Goal: Transaction & Acquisition: Purchase product/service

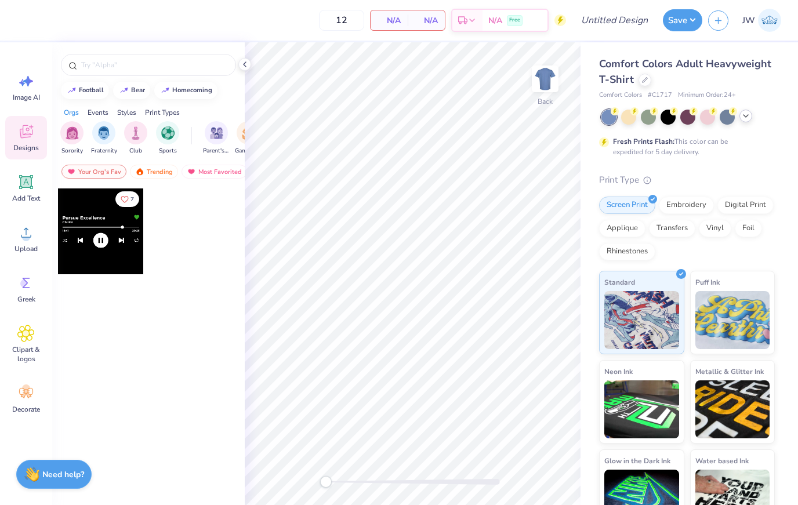
click at [756, 117] on div at bounding box center [687, 117] width 173 height 15
click at [746, 118] on icon at bounding box center [745, 115] width 9 height 9
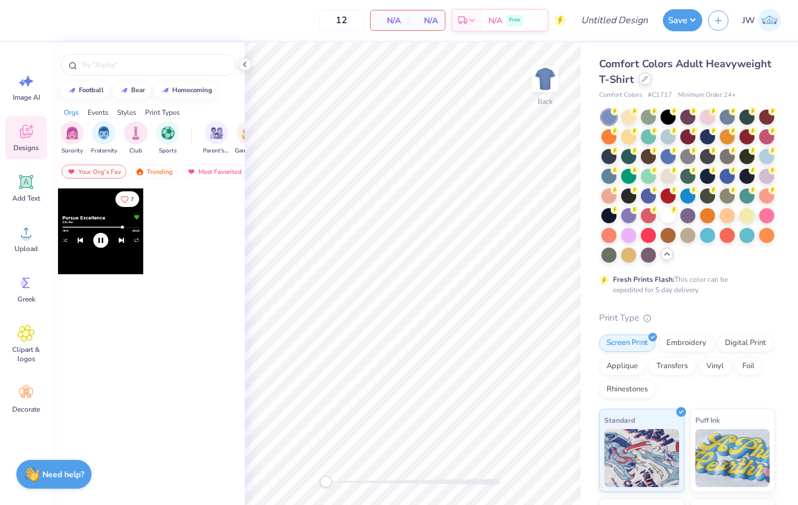
click at [647, 81] on div at bounding box center [644, 78] width 13 height 13
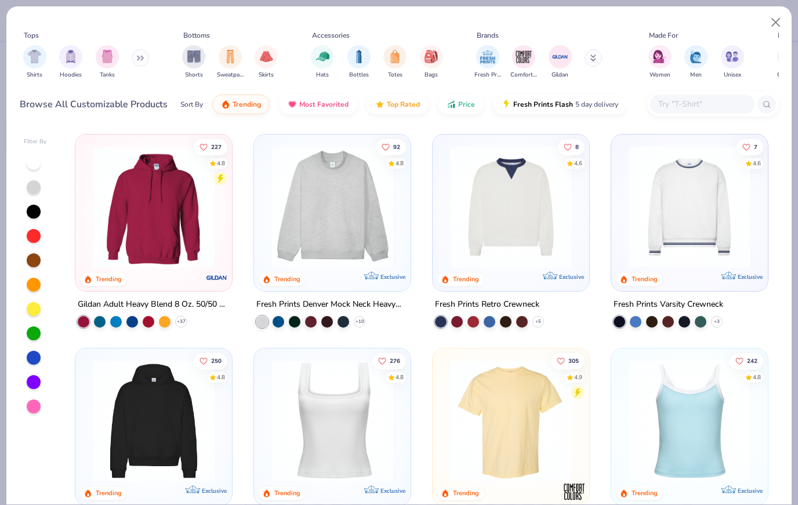
click at [141, 60] on icon at bounding box center [140, 58] width 7 height 6
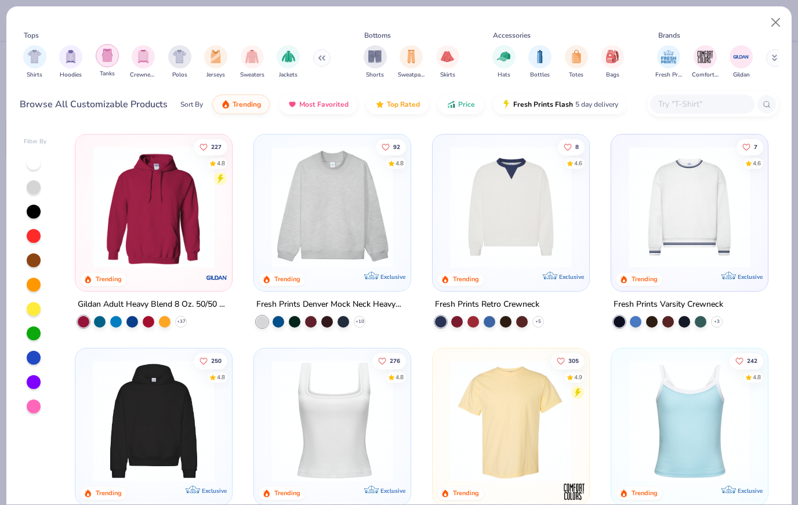
click at [101, 62] on img "filter for Tanks" at bounding box center [107, 55] width 13 height 13
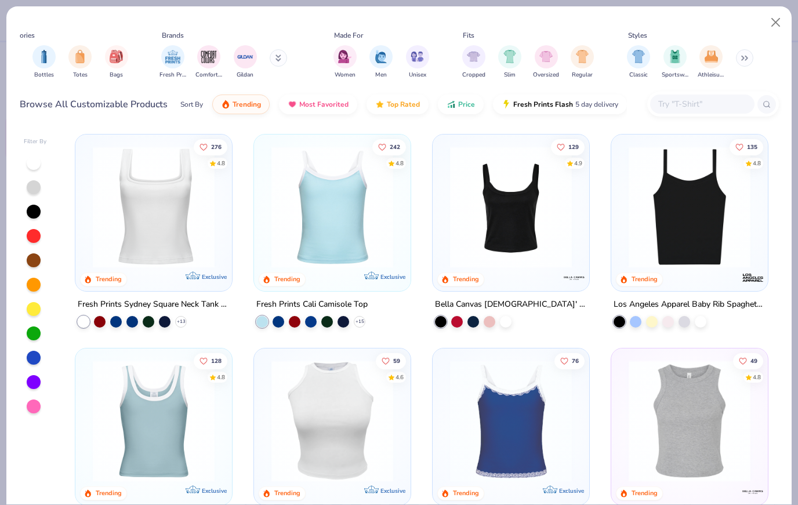
scroll to position [0, 315]
click at [772, 24] on button "Close" at bounding box center [776, 23] width 22 height 22
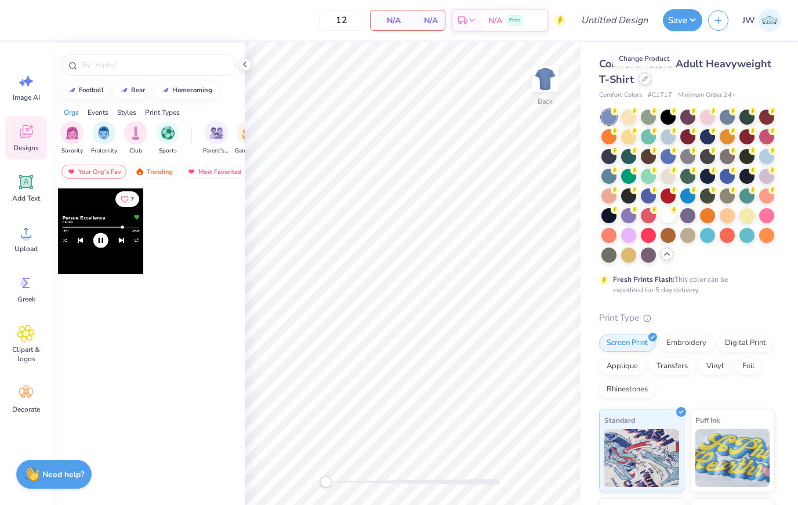
click at [639, 76] on div at bounding box center [644, 78] width 13 height 13
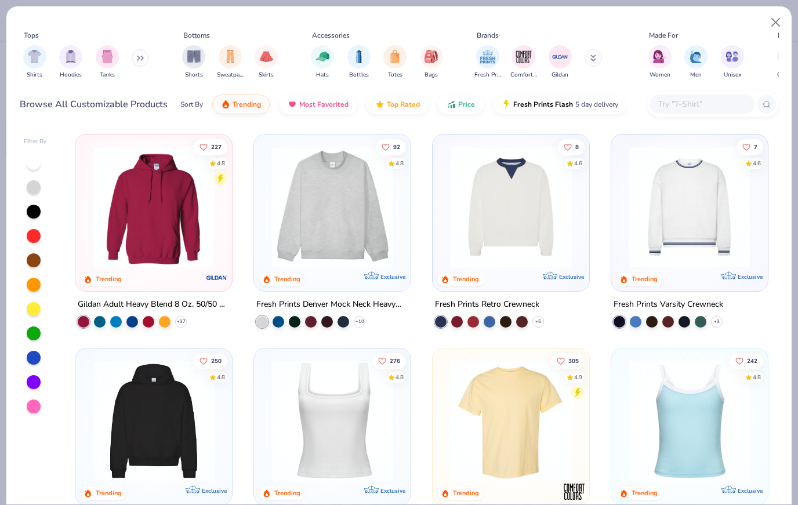
click at [781, 27] on button "Close" at bounding box center [776, 23] width 22 height 22
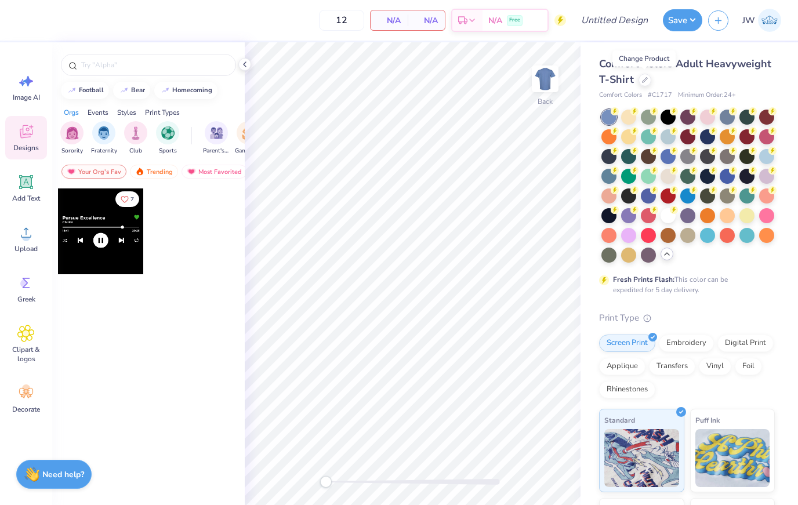
click at [655, 77] on div "Comfort Colors Adult Heavyweight T-Shirt" at bounding box center [687, 71] width 176 height 31
click at [649, 79] on div at bounding box center [644, 78] width 13 height 13
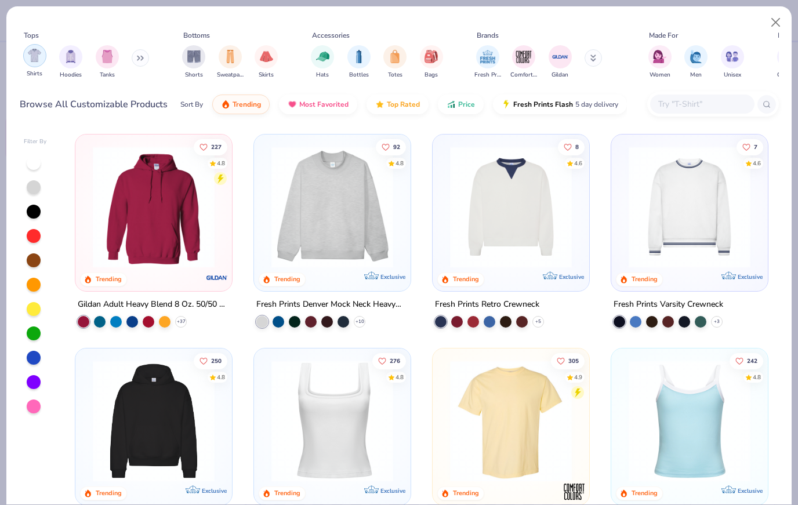
click at [29, 57] on img "filter for Shirts" at bounding box center [34, 55] width 13 height 13
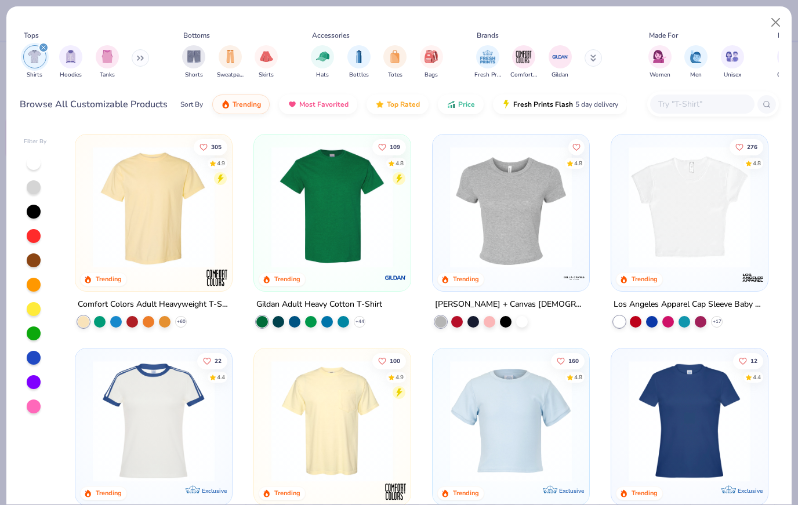
click at [187, 243] on img at bounding box center [153, 207] width 133 height 122
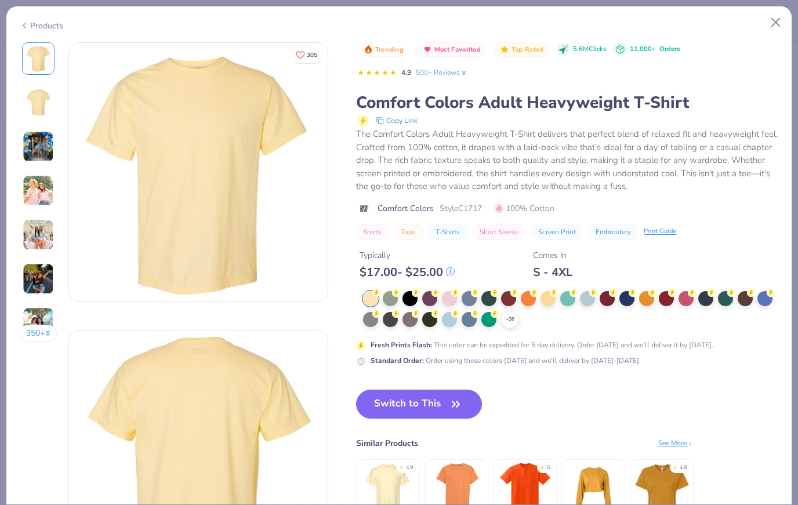
click at [39, 31] on div "Products" at bounding box center [398, 21] width 785 height 30
click at [30, 23] on div "Products" at bounding box center [41, 26] width 43 height 12
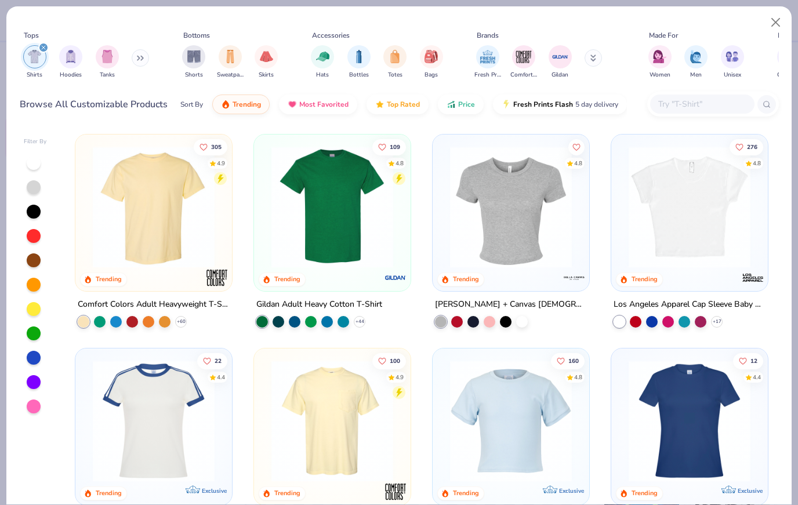
click at [343, 234] on img at bounding box center [332, 207] width 133 height 122
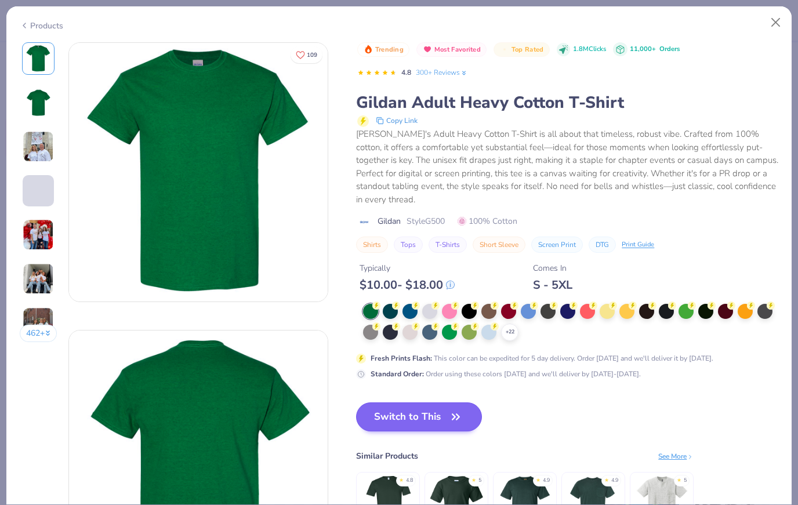
click at [430, 413] on button "Switch to This" at bounding box center [419, 416] width 126 height 29
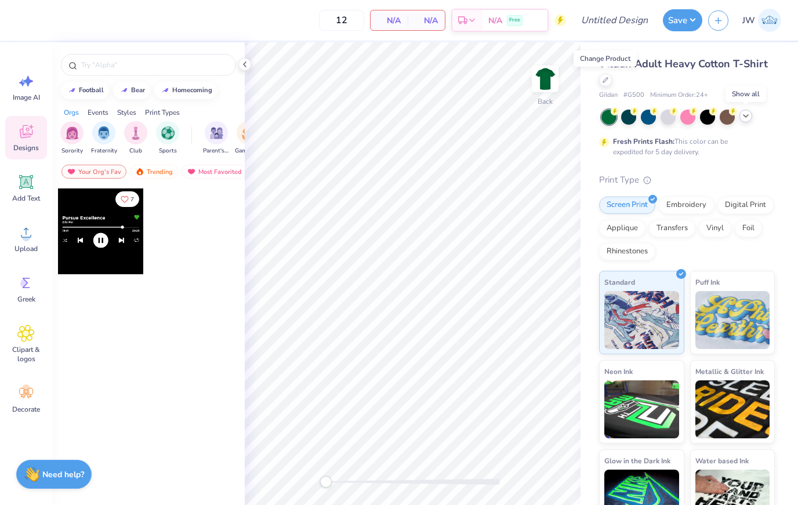
click at [748, 113] on icon at bounding box center [745, 115] width 9 height 9
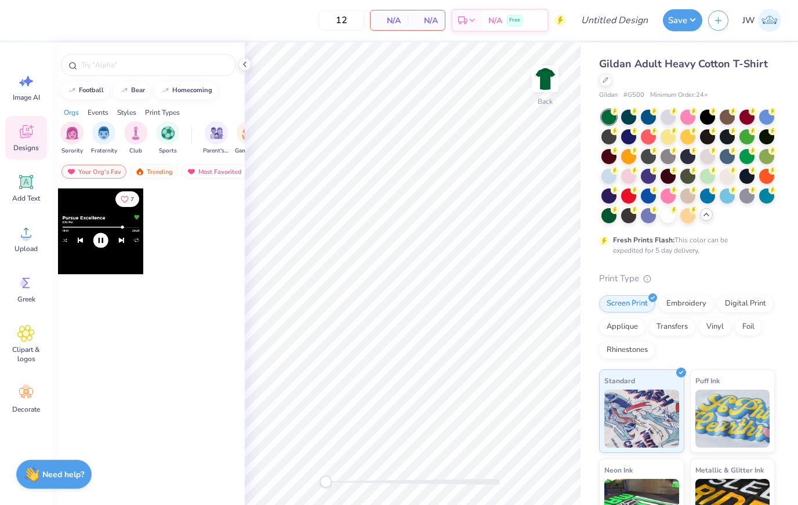
click at [748, 113] on div at bounding box center [746, 117] width 15 height 15
click at [684, 219] on div at bounding box center [687, 214] width 15 height 15
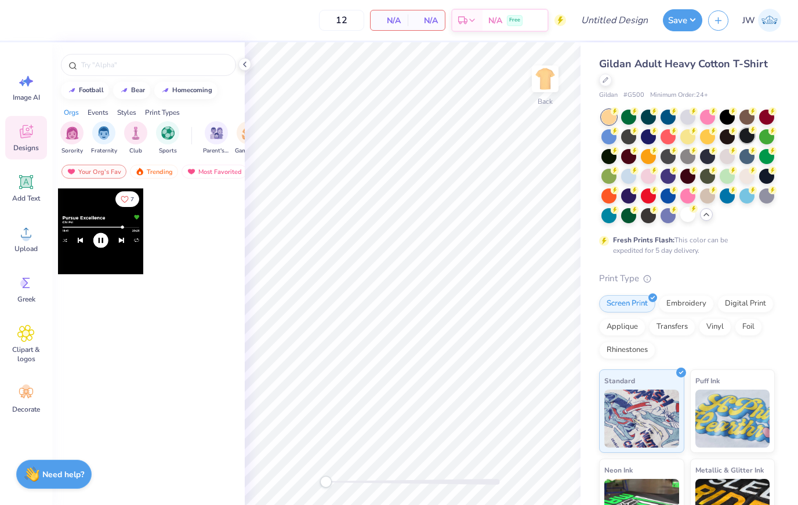
click at [750, 137] on div at bounding box center [746, 135] width 15 height 15
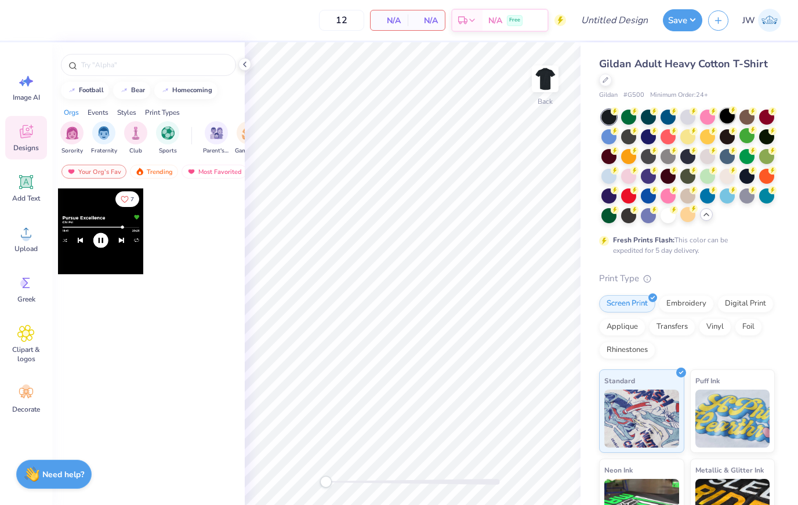
click at [726, 118] on div at bounding box center [726, 115] width 15 height 15
click at [359, 27] on input "12" at bounding box center [341, 20] width 45 height 21
click at [359, 26] on input "12" at bounding box center [341, 20] width 45 height 21
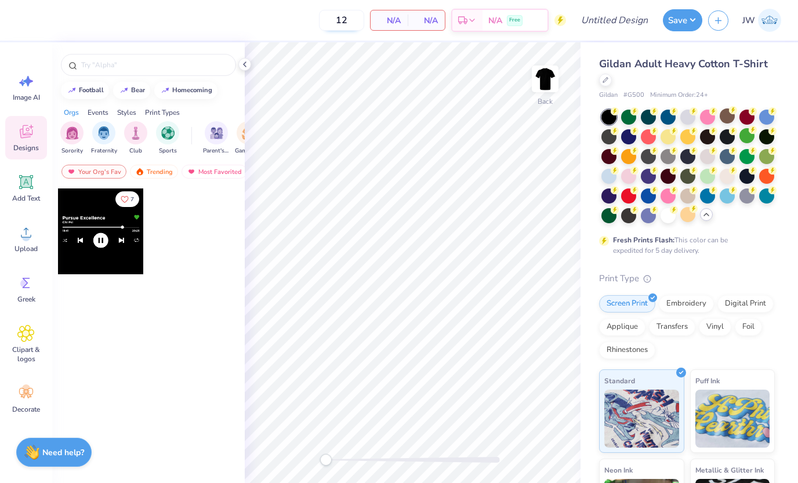
type input "1"
type input "2"
type input "32"
click at [428, 17] on span "N/A" at bounding box center [426, 20] width 23 height 12
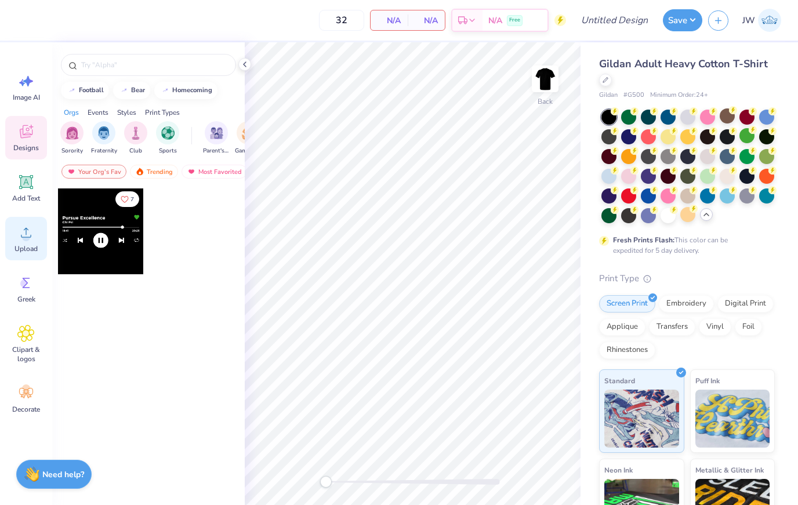
click at [19, 232] on icon at bounding box center [25, 232] width 17 height 17
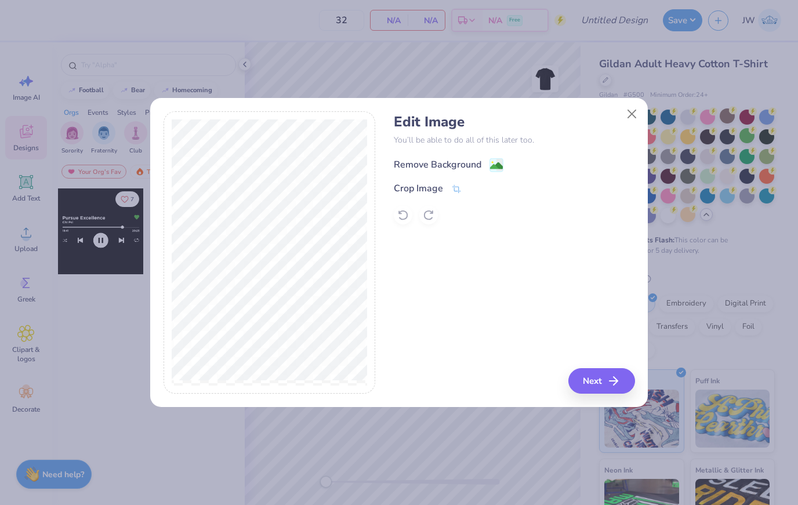
click at [494, 162] on image at bounding box center [496, 165] width 13 height 13
click at [610, 380] on icon "button" at bounding box center [617, 381] width 14 height 14
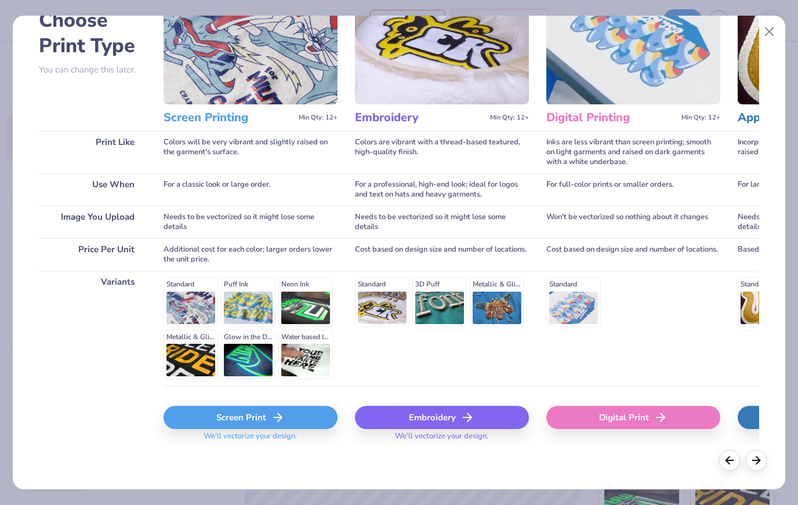
scroll to position [72, 0]
click at [296, 421] on div "Screen Print" at bounding box center [250, 417] width 174 height 23
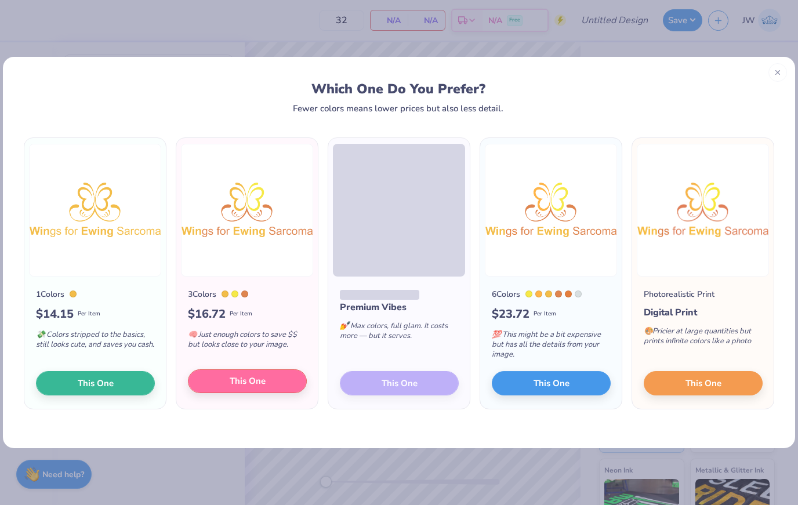
click at [250, 384] on span "This One" at bounding box center [248, 380] width 36 height 13
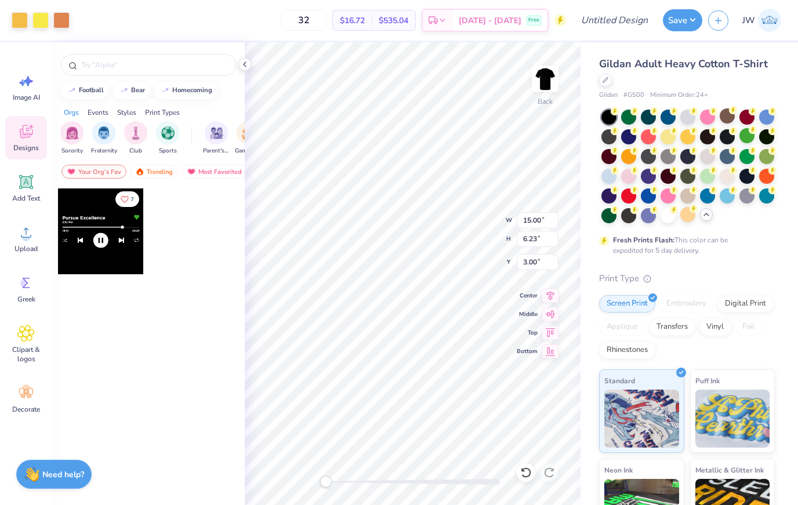
type input "13.76"
type input "5.72"
type input "3.51"
drag, startPoint x: 338, startPoint y: 16, endPoint x: 352, endPoint y: 16, distance: 13.9
click at [326, 16] on input "32" at bounding box center [303, 20] width 45 height 21
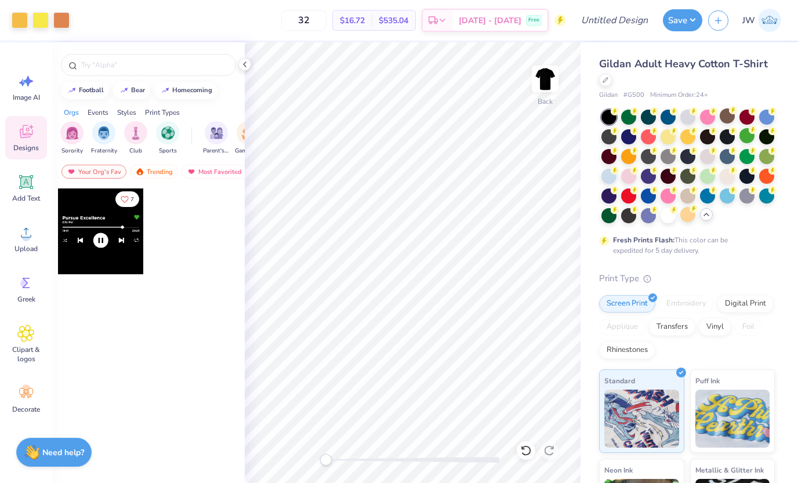
type input "3"
type input "2"
click at [244, 63] on icon at bounding box center [244, 64] width 9 height 9
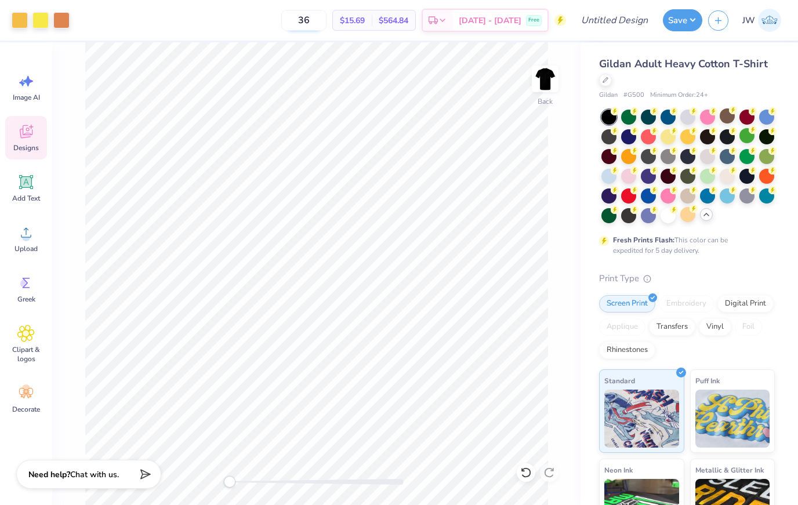
click at [326, 19] on input "36" at bounding box center [303, 20] width 45 height 21
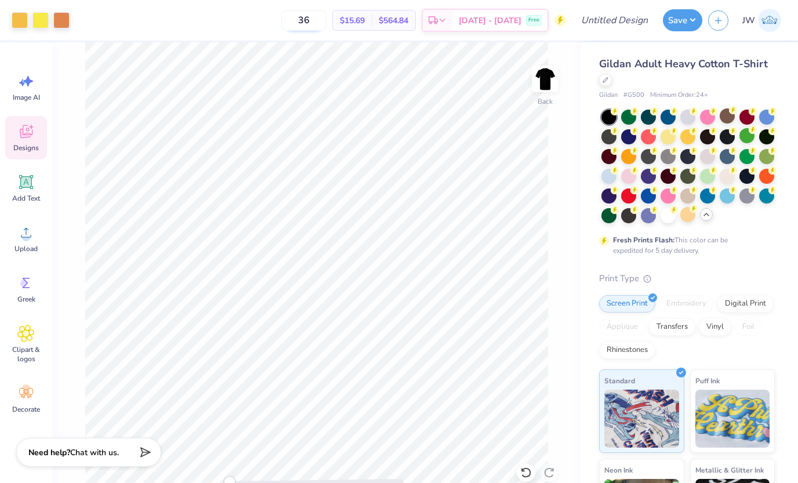
type input "3"
type input "2"
type input "3"
type input "2"
type input "1"
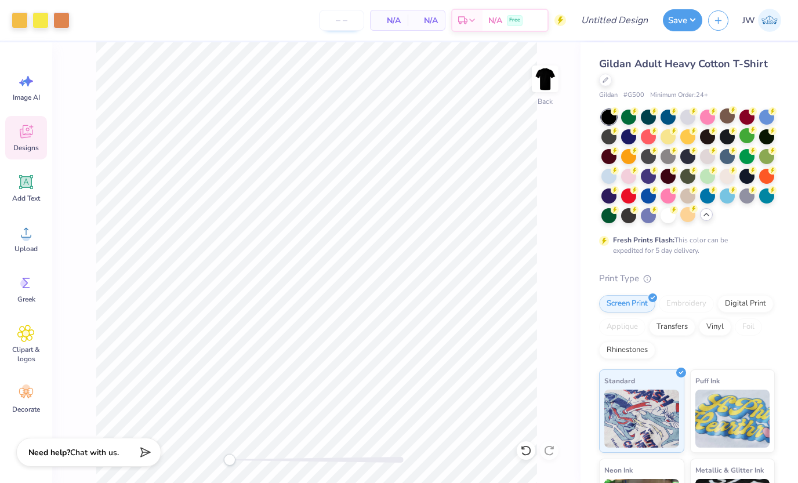
type input "3"
type input "2"
type input "1"
type input "2"
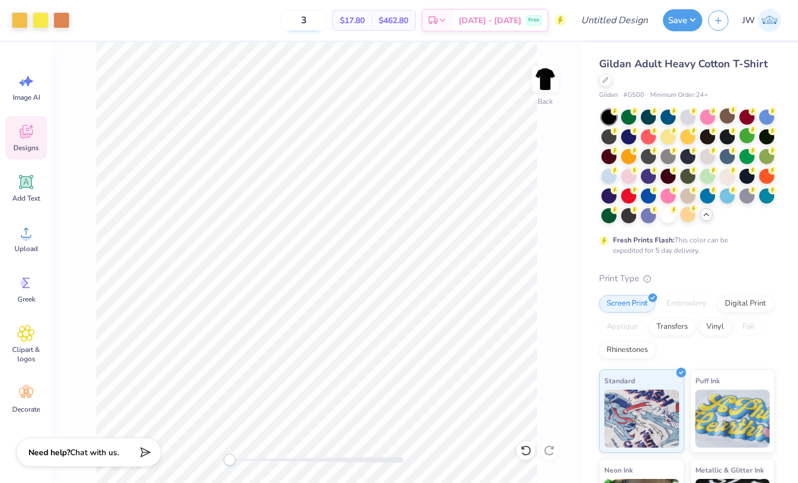
type input "36"
click at [693, 20] on button "Save" at bounding box center [682, 19] width 39 height 22
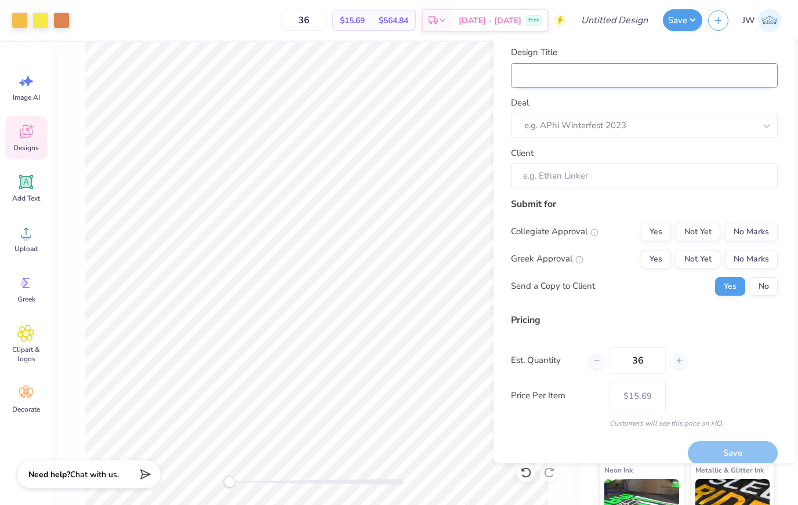
click at [731, 85] on input "Design Title" at bounding box center [644, 75] width 267 height 25
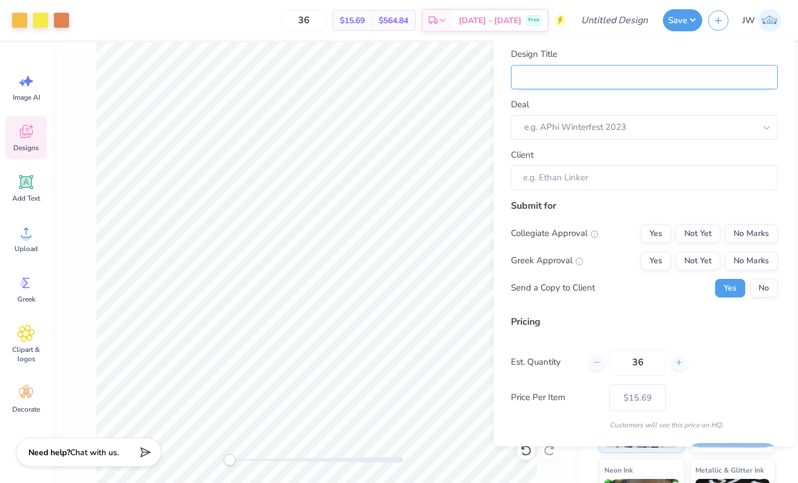
type input "W"
type input "Wi"
type input "Win"
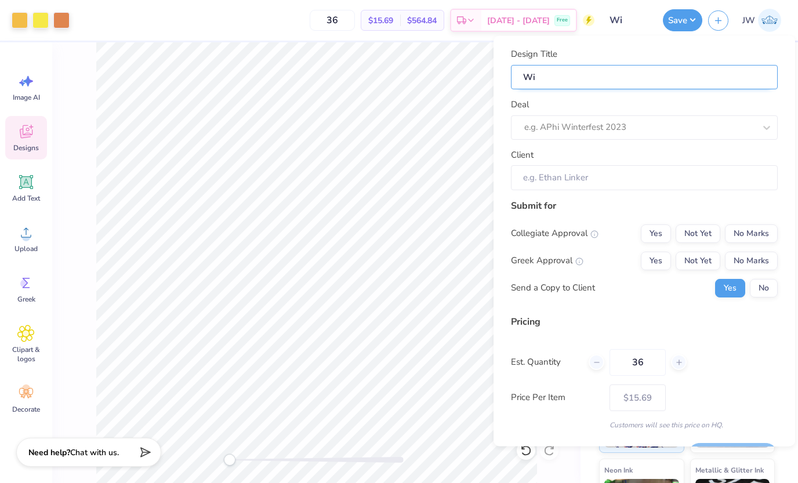
type input "Win"
type input "Wing"
type input "Wings"
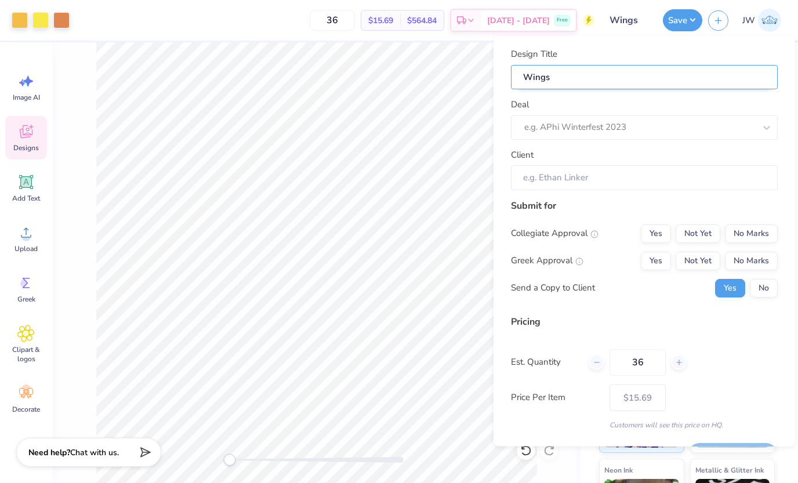
type input "Wings"
type input "Wings f"
type input "Wings fo"
type input "Wings f"
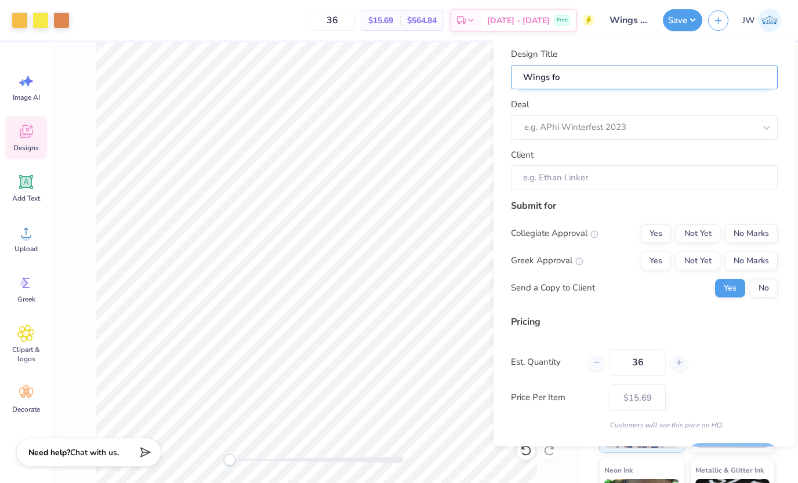
type input "Wings f"
type input "Wings fr"
type input "Wings f"
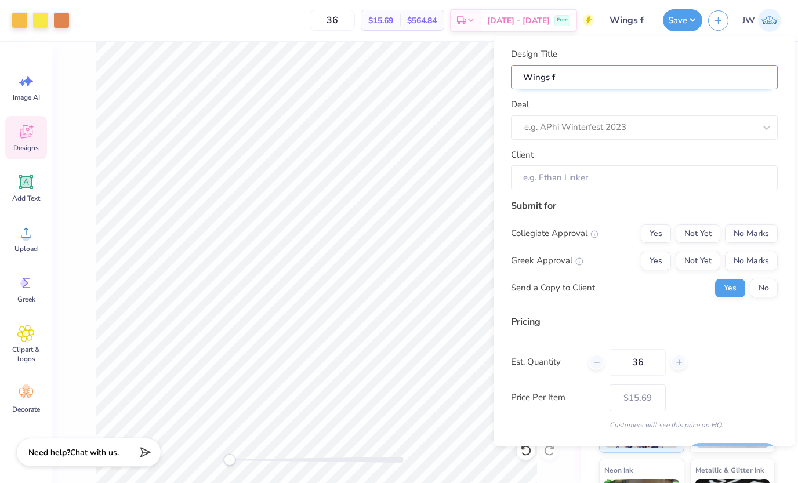
type input "Wings"
type input "Wings F"
type input "Wings"
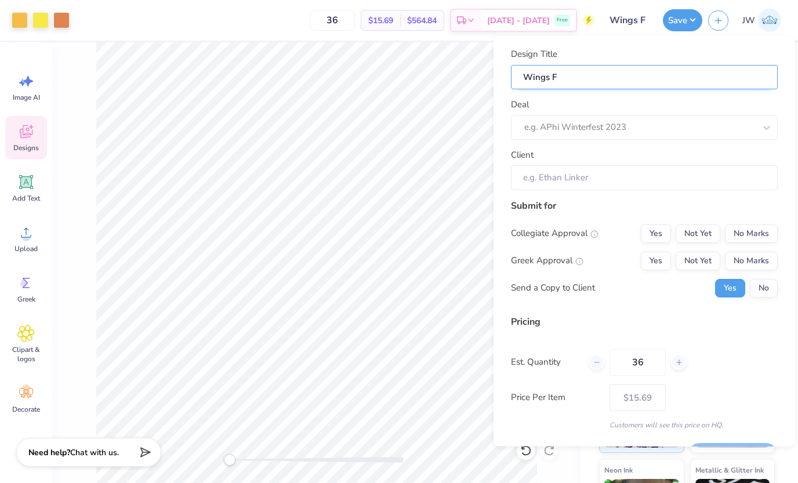
type input "Wings"
type input "Wings f"
type input "Wings fo"
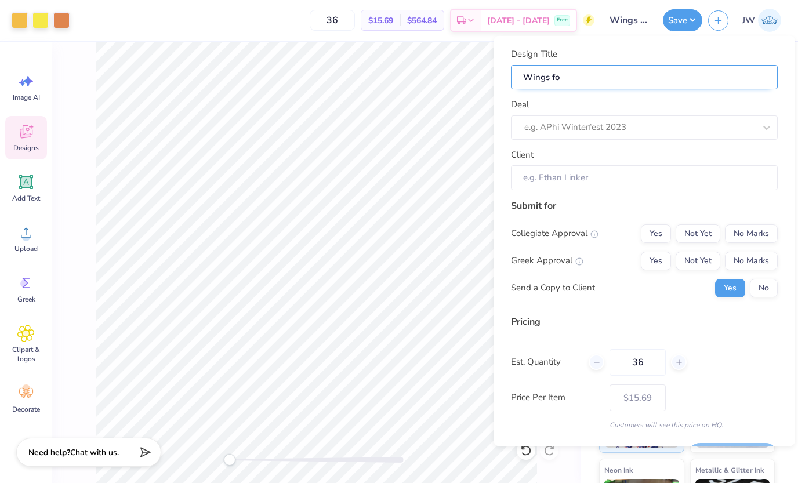
type input "Wings for"
type input "Wings for E"
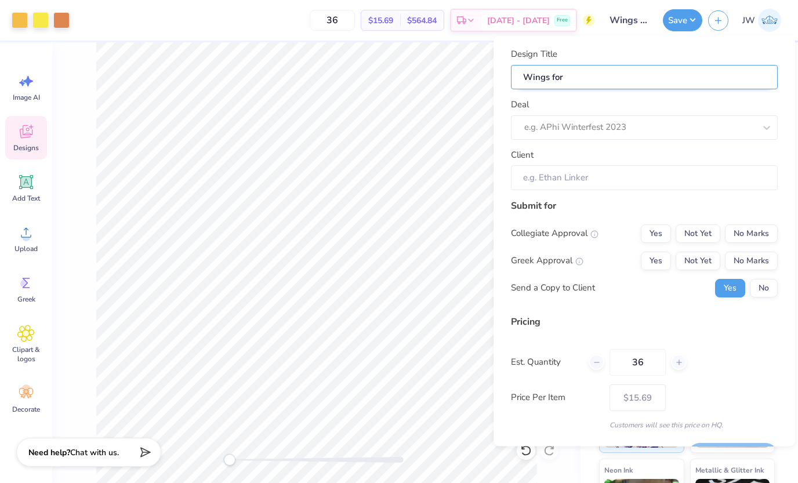
type input "Wings for E"
type input "Wings for Ew"
type input "Wings for Ewi"
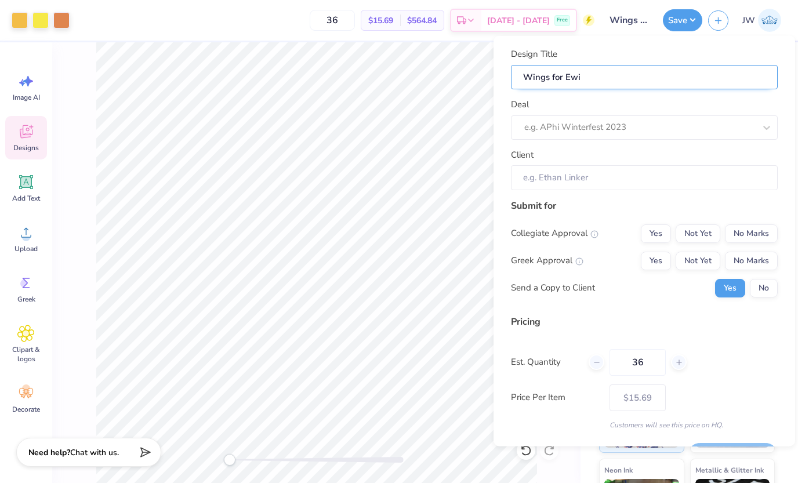
type input "Wings for Ewin"
type input "Wings for [PERSON_NAME]"
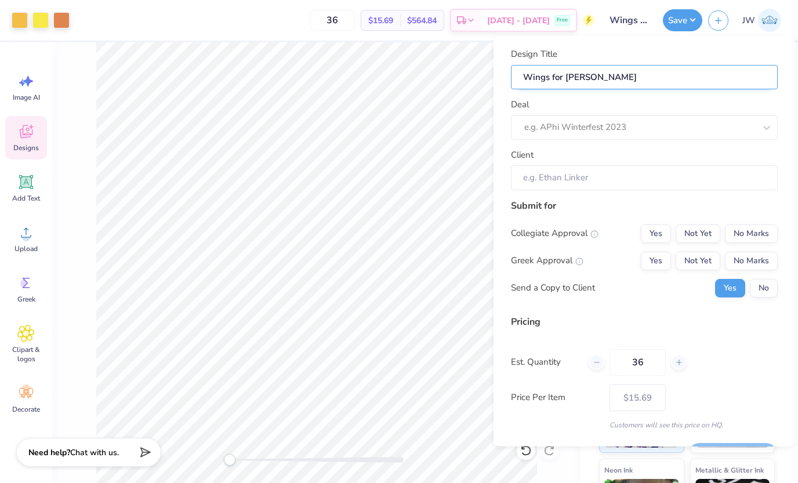
type input "Wings for [PERSON_NAME]"
type input "Wings for [PERSON_NAME] S"
type input "Wings for [PERSON_NAME]"
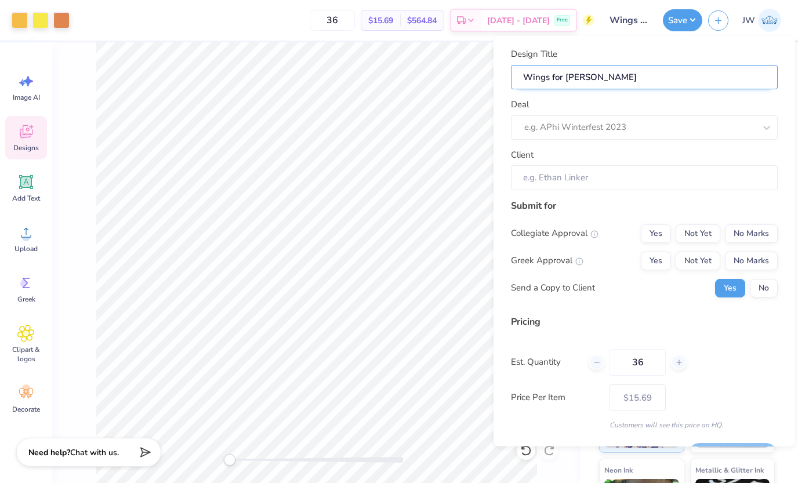
type input "Wings for [PERSON_NAME] Sar"
type input "Wings for [PERSON_NAME] Sarc"
type input "Wings for [PERSON_NAME]"
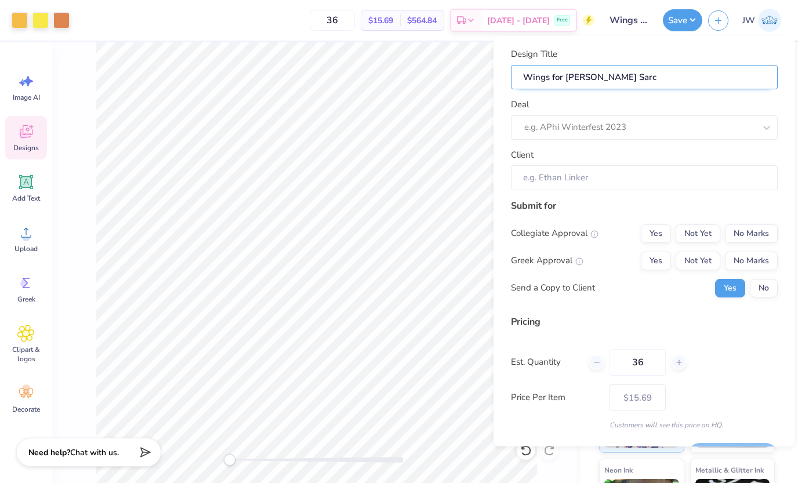
type input "Wings for [PERSON_NAME]"
type input "Wings for [PERSON_NAME] Sarcom"
type input "Wings for [PERSON_NAME][MEDICAL_DATA]"
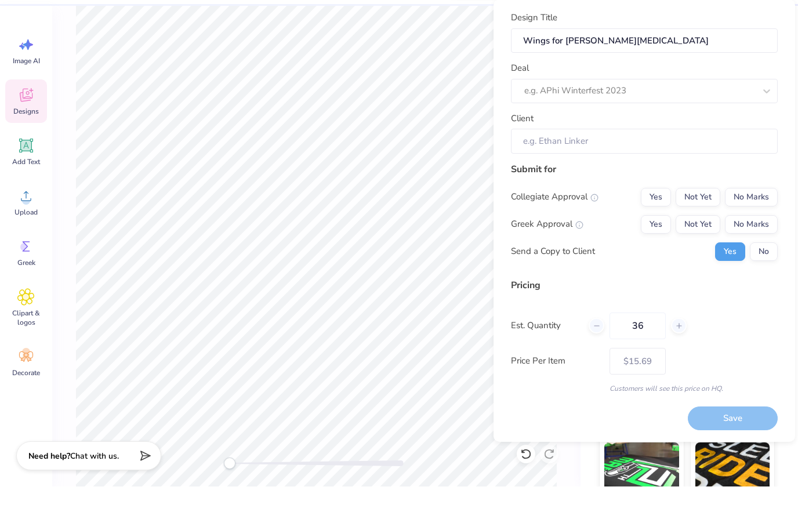
click at [579, 315] on div "Pricing" at bounding box center [644, 322] width 267 height 14
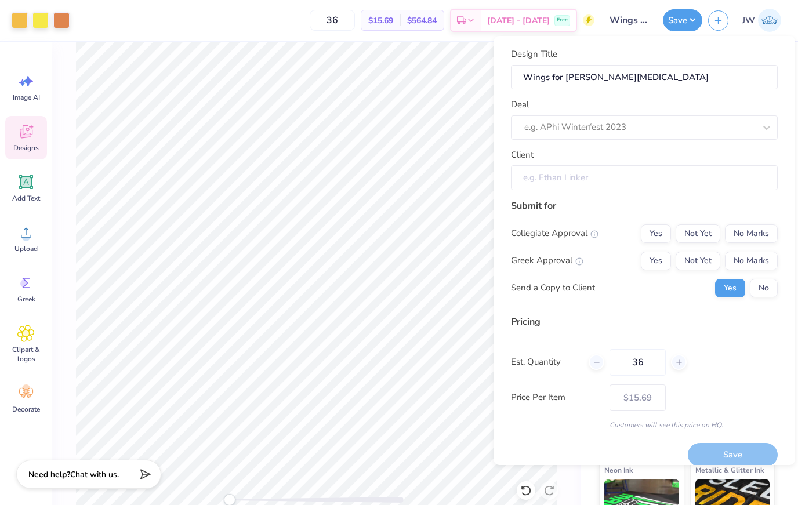
click at [715, 184] on input "Client" at bounding box center [644, 177] width 267 height 25
click at [739, 352] on div "Est. Quantity 36" at bounding box center [644, 362] width 267 height 27
click at [766, 238] on button "No Marks" at bounding box center [751, 233] width 53 height 19
click at [765, 238] on button "No Marks" at bounding box center [751, 233] width 53 height 19
click at [752, 259] on button "No Marks" at bounding box center [751, 261] width 53 height 19
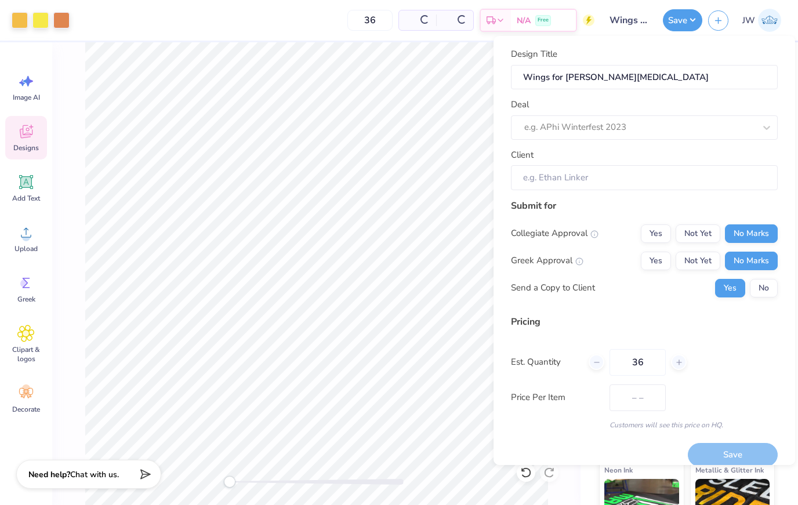
type input "$15.69"
click at [771, 369] on div "Est. Quantity 36" at bounding box center [644, 362] width 267 height 27
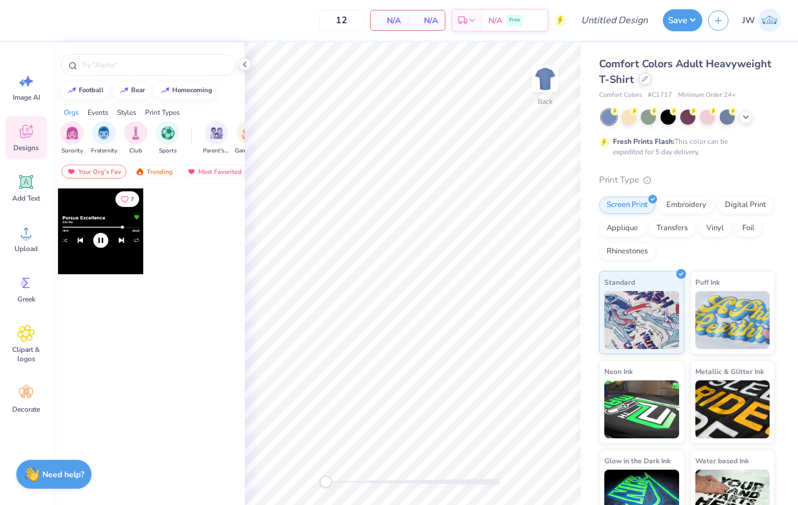
click at [648, 82] on div at bounding box center [644, 78] width 13 height 13
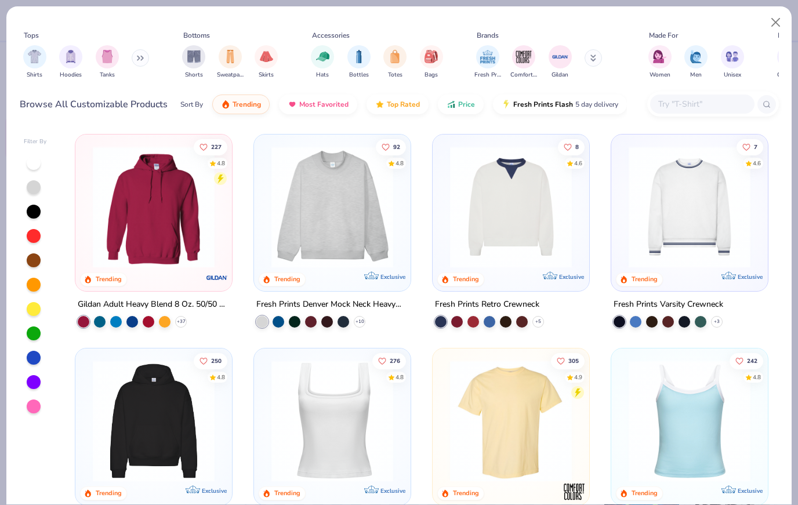
click at [344, 57] on div "Hats Bottles Totes Bags" at bounding box center [376, 62] width 139 height 43
click at [319, 63] on div "filter for Hats" at bounding box center [322, 55] width 23 height 23
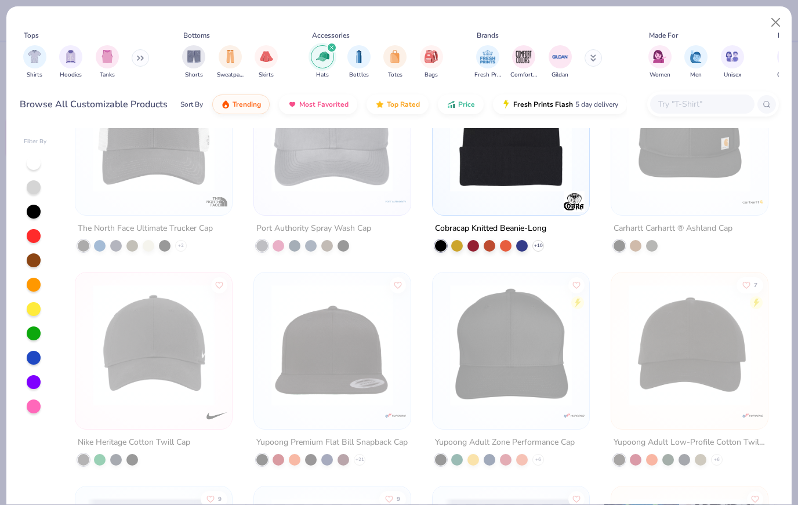
scroll to position [926, 0]
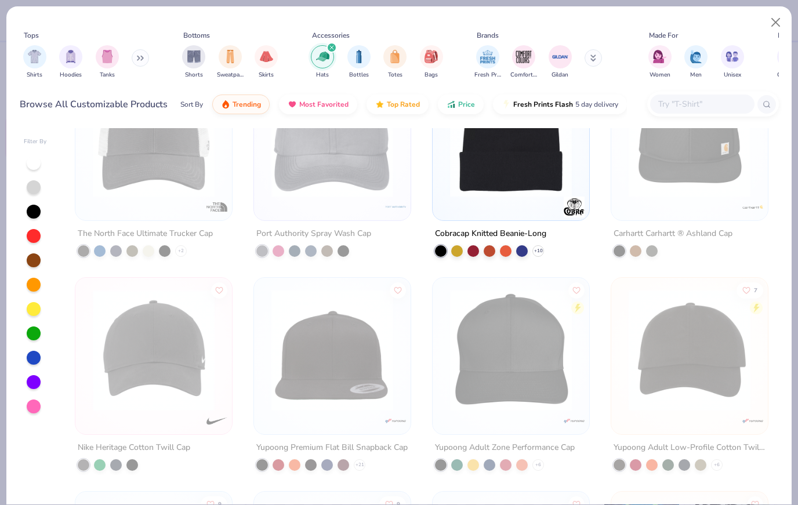
click at [519, 182] on img at bounding box center [510, 136] width 133 height 122
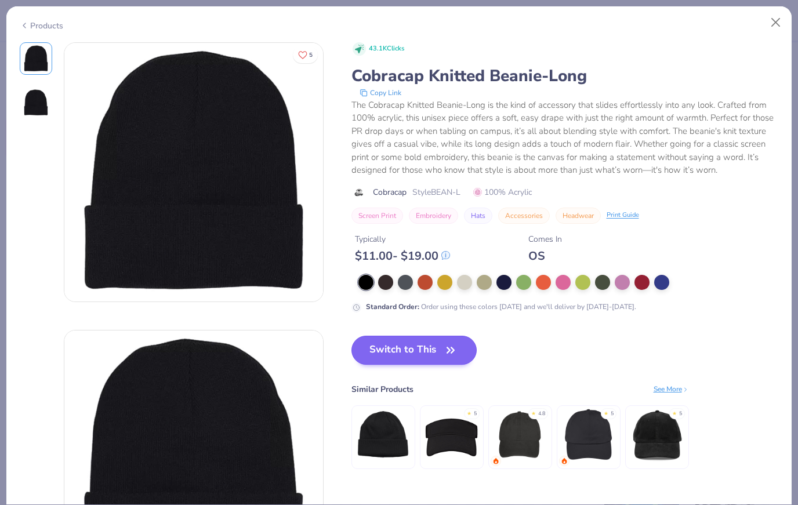
click at [448, 351] on icon "button" at bounding box center [450, 350] width 16 height 16
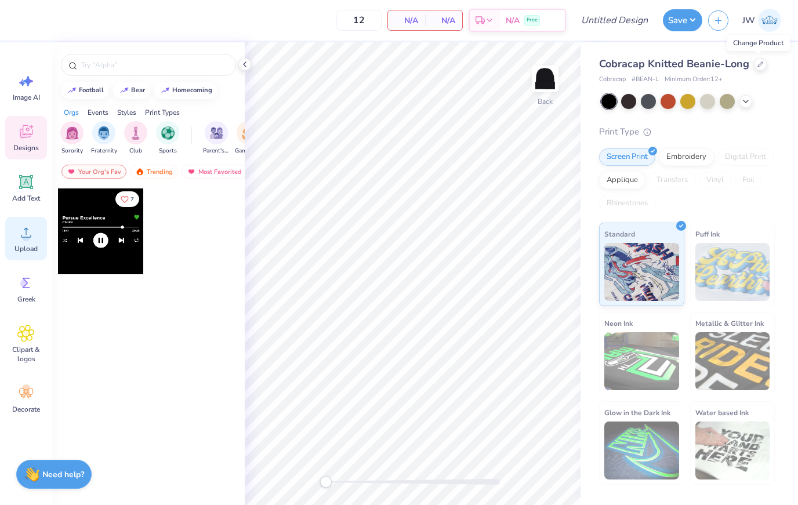
click at [25, 244] on span "Upload" at bounding box center [25, 248] width 23 height 9
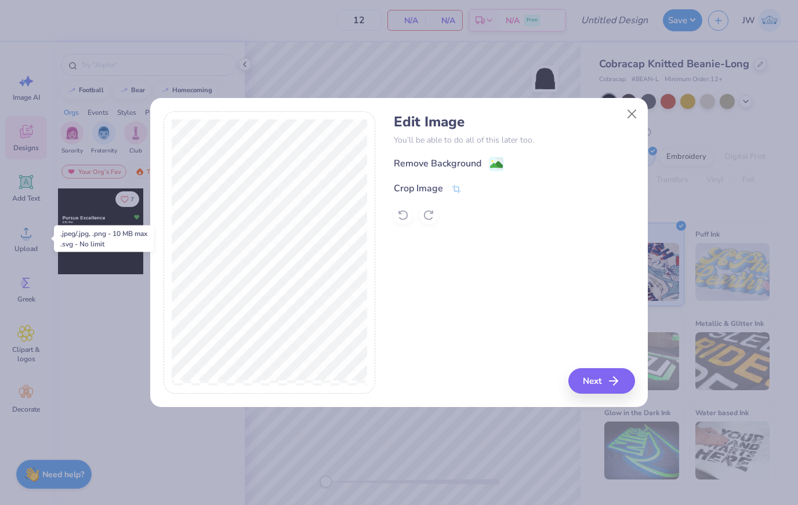
click at [515, 166] on div "Remove Background" at bounding box center [514, 164] width 241 height 14
click at [453, 205] on div "Remove Background Crop Image" at bounding box center [514, 191] width 241 height 68
click at [480, 188] on div "Crop Image" at bounding box center [514, 188] width 241 height 14
click at [461, 181] on div "Crop Image" at bounding box center [514, 188] width 241 height 14
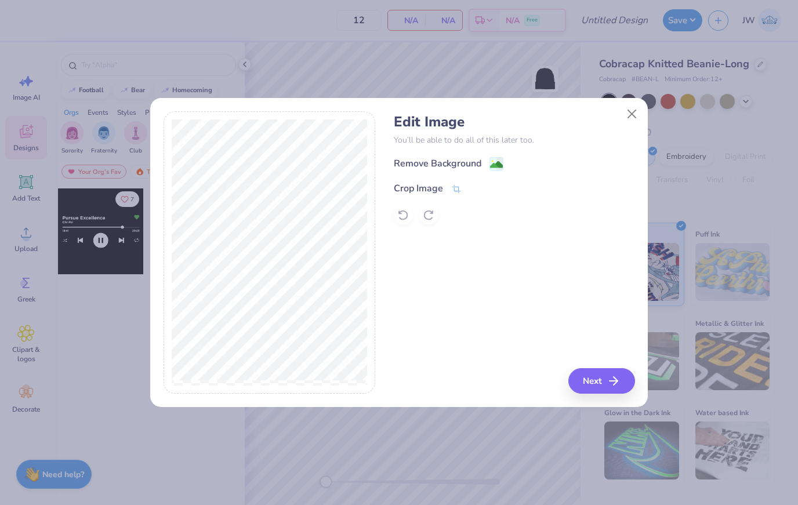
click at [461, 181] on div "Crop Image" at bounding box center [428, 188] width 68 height 14
click at [457, 187] on icon at bounding box center [456, 190] width 10 height 10
click at [619, 381] on div "Edit Image You’ll be able to do all of this later too. Remove Background Crop I…" at bounding box center [514, 252] width 241 height 283
click at [461, 187] on icon at bounding box center [456, 189] width 10 height 10
click at [475, 185] on icon at bounding box center [475, 188] width 7 height 7
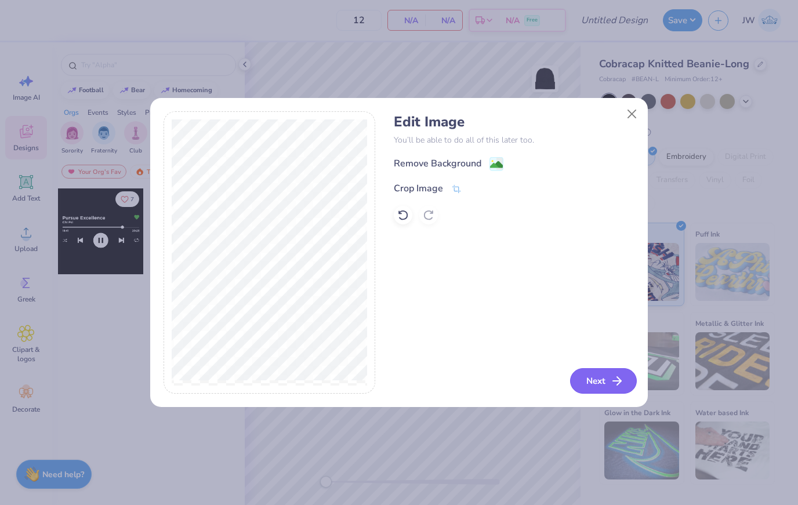
click at [616, 381] on line "button" at bounding box center [617, 381] width 8 height 0
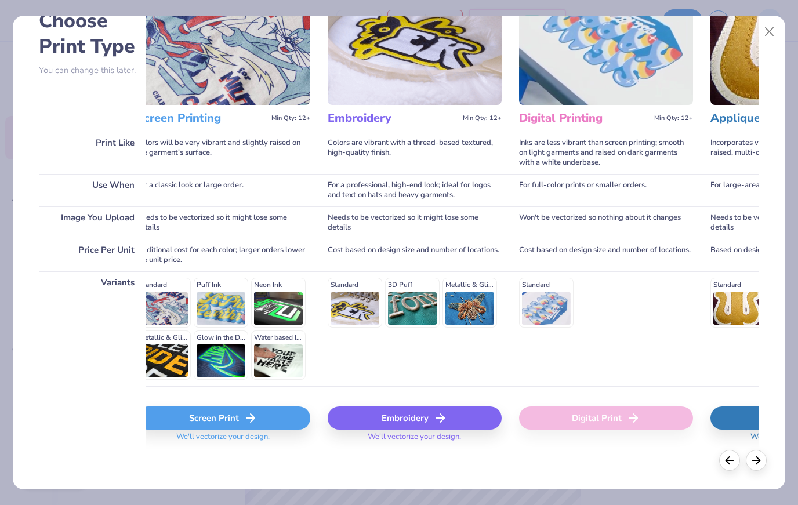
scroll to position [0, 49]
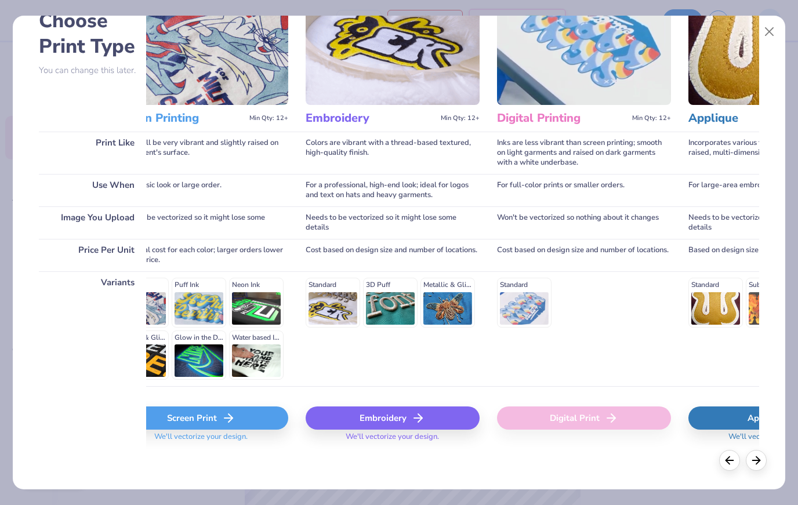
click at [440, 406] on div "Embroidery" at bounding box center [393, 417] width 174 height 23
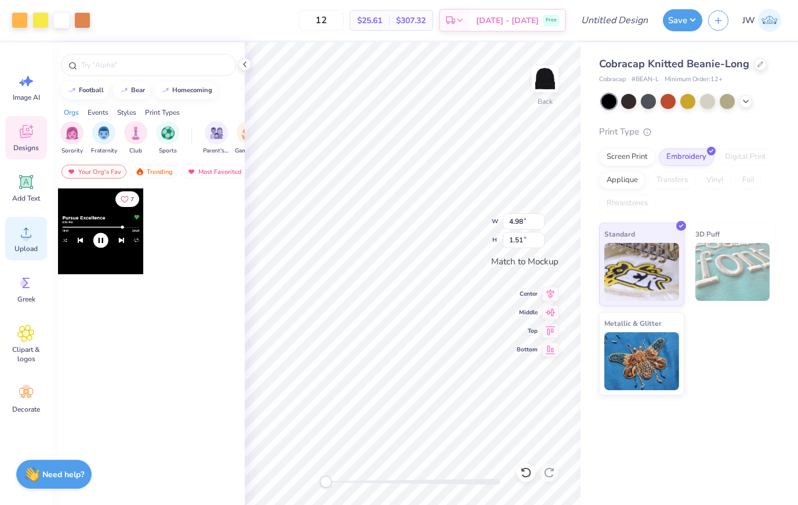
click at [26, 240] on circle at bounding box center [26, 237] width 8 height 8
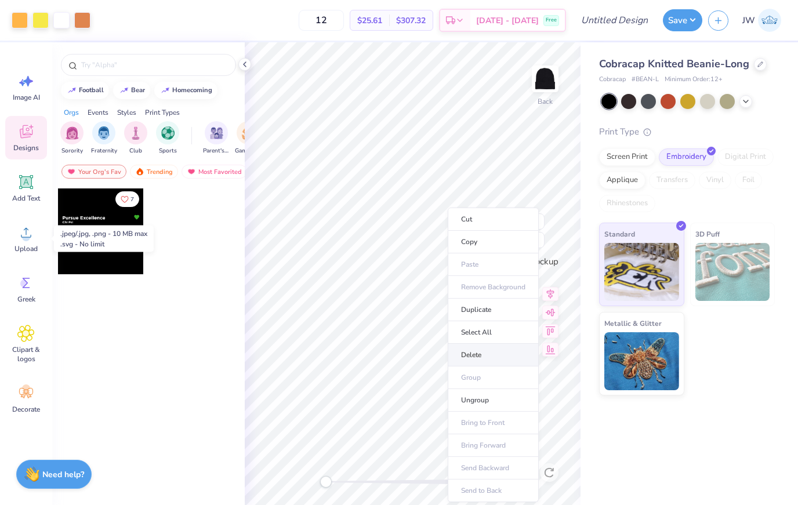
click at [511, 352] on li "Delete" at bounding box center [493, 355] width 91 height 23
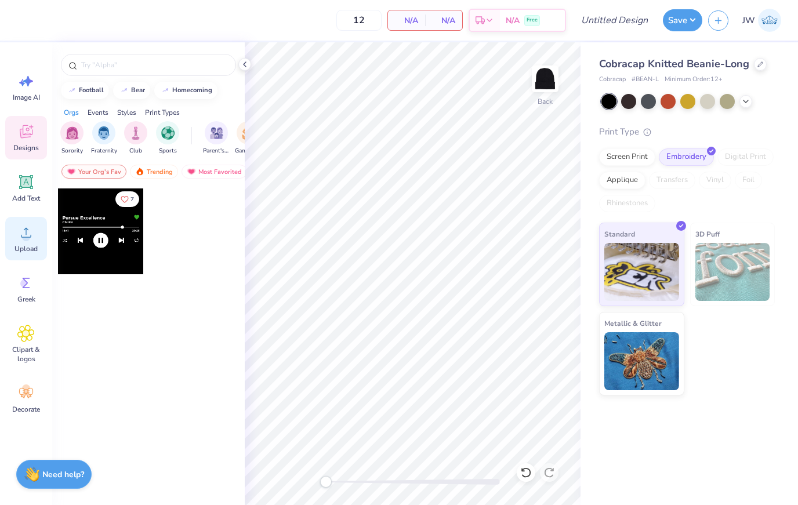
click at [30, 243] on div "Upload" at bounding box center [26, 238] width 42 height 43
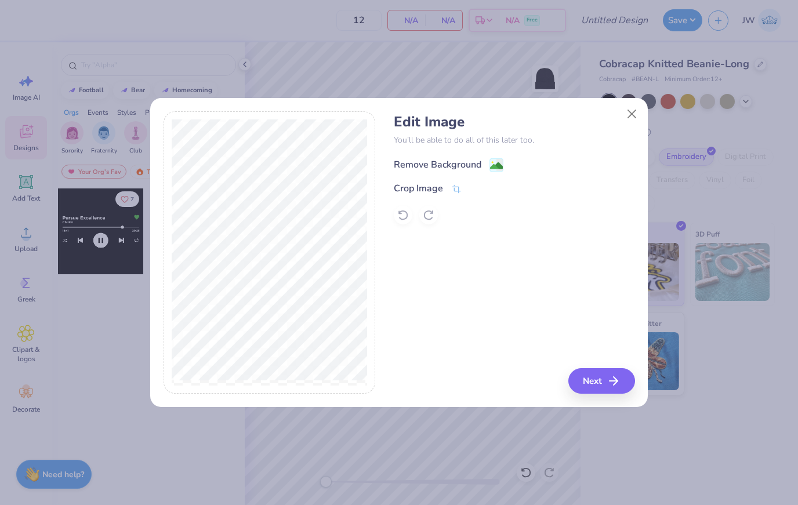
click at [490, 167] on image at bounding box center [496, 165] width 13 height 13
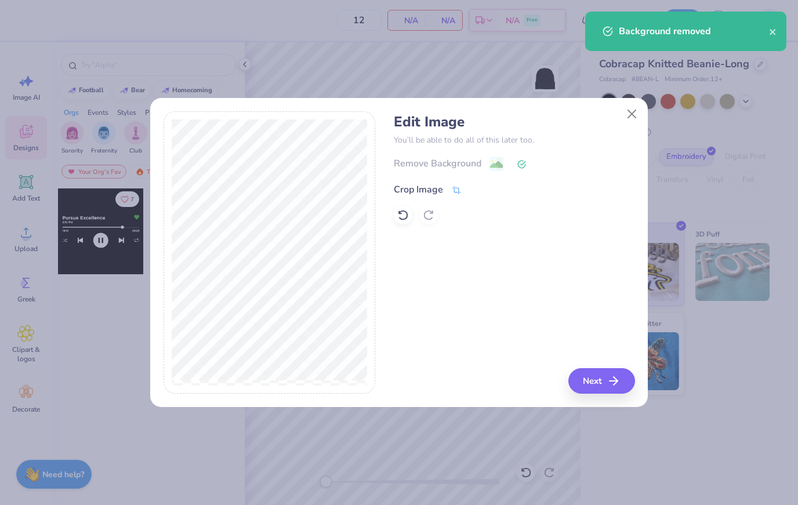
click at [455, 187] on icon at bounding box center [456, 190] width 10 height 10
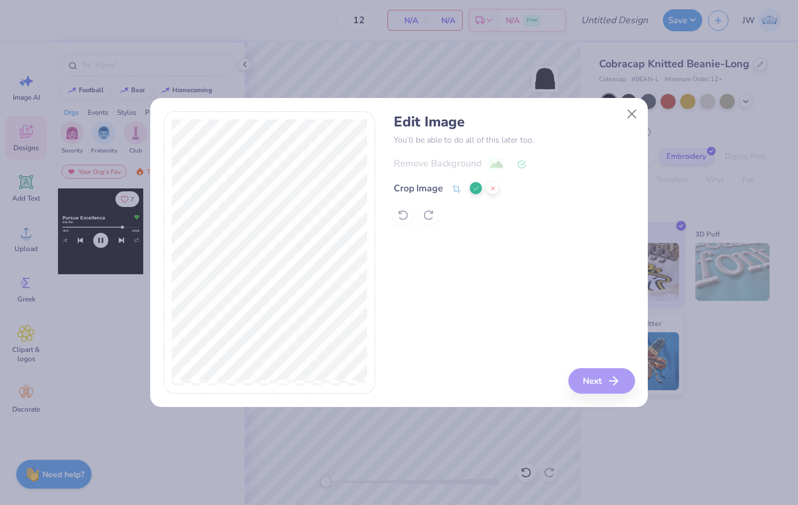
click at [612, 379] on div "Edit Image You’ll be able to do all of this later too. Remove Background Crop I…" at bounding box center [514, 252] width 241 height 283
click at [471, 190] on button at bounding box center [476, 188] width 12 height 12
click at [619, 384] on icon "button" at bounding box center [613, 381] width 14 height 14
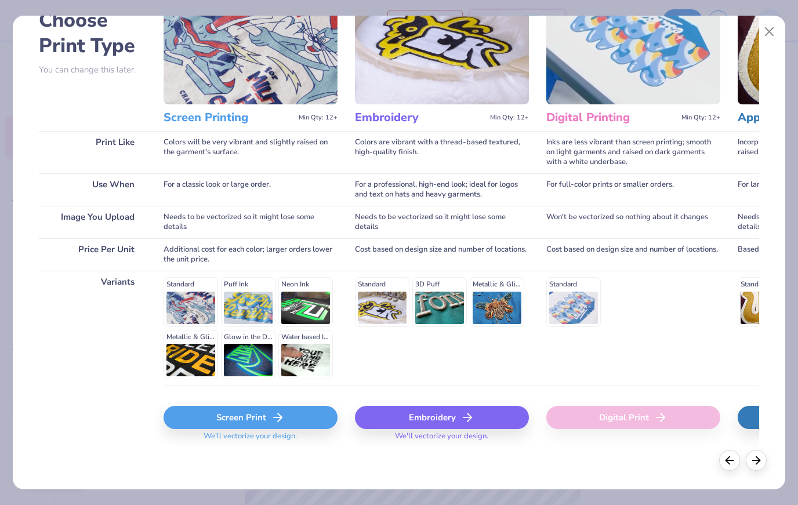
scroll to position [72, 0]
click at [459, 419] on div "Embroidery" at bounding box center [442, 417] width 174 height 23
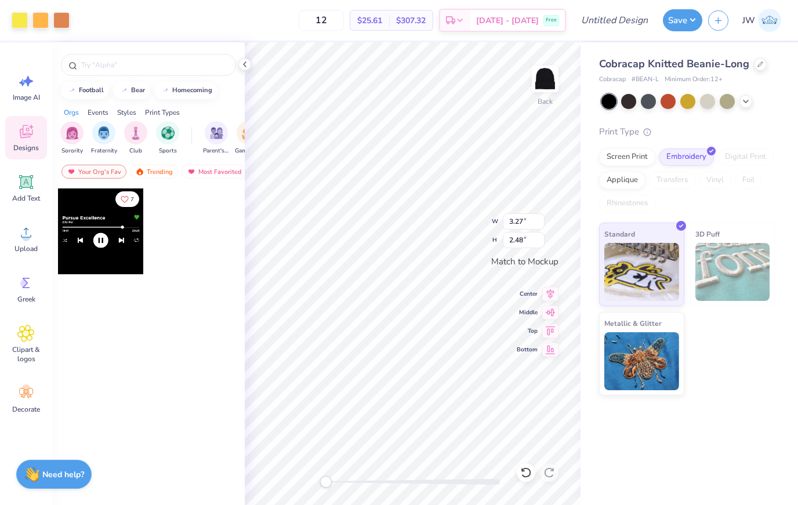
click at [749, 63] on div "Cobracap Knitted Beanie-Long" at bounding box center [687, 64] width 176 height 16
click at [751, 72] on div "Cobracap Knitted Beanie-Long Cobracap # BEAN-L Minimum Order: 12 +" at bounding box center [687, 70] width 176 height 28
click at [762, 67] on div at bounding box center [760, 63] width 13 height 13
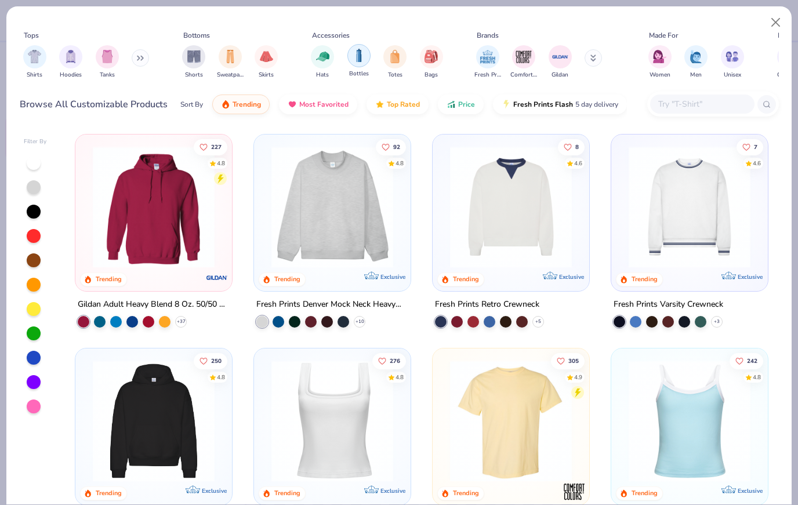
click at [347, 60] on div "Bottles" at bounding box center [358, 61] width 23 height 34
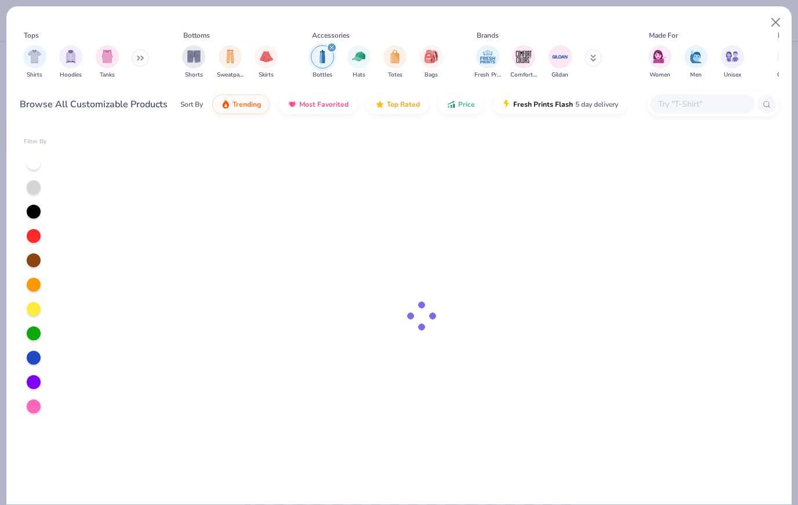
click at [346, 59] on div "Bottles Hats Totes Bags" at bounding box center [376, 62] width 139 height 43
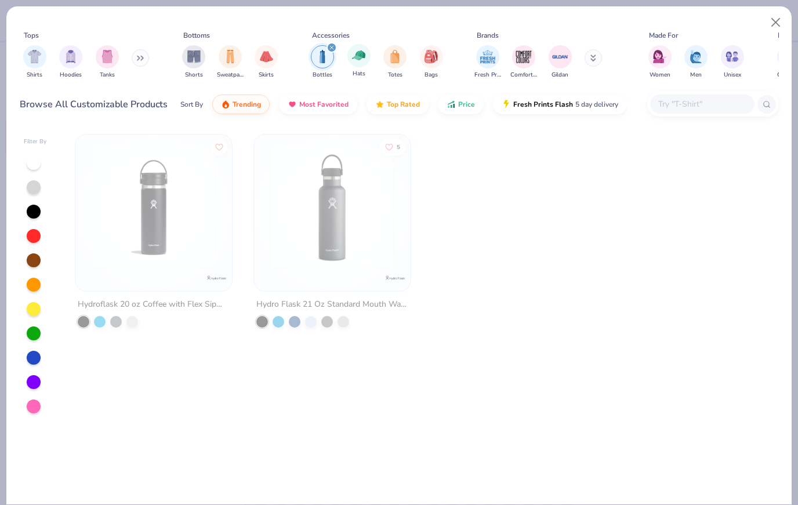
click at [362, 70] on span "Hats" at bounding box center [358, 74] width 13 height 9
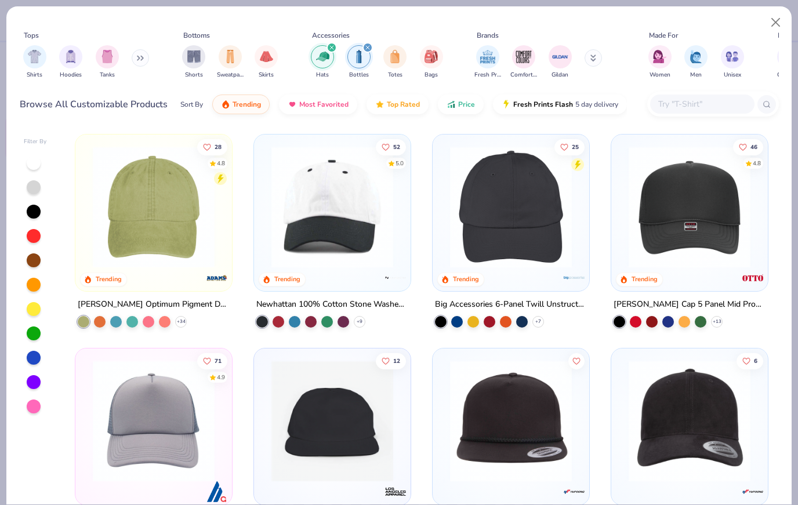
click at [336, 49] on div "filter for Hats" at bounding box center [331, 47] width 10 height 10
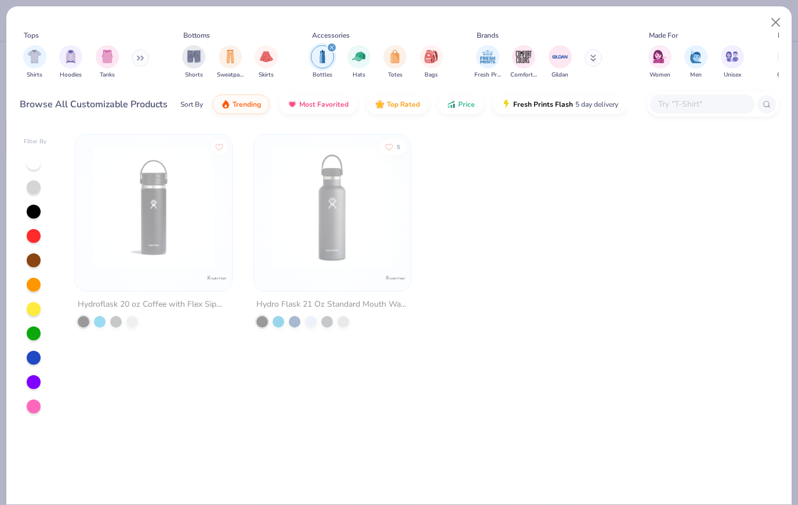
click at [336, 49] on div "filter for Bottles" at bounding box center [331, 47] width 10 height 10
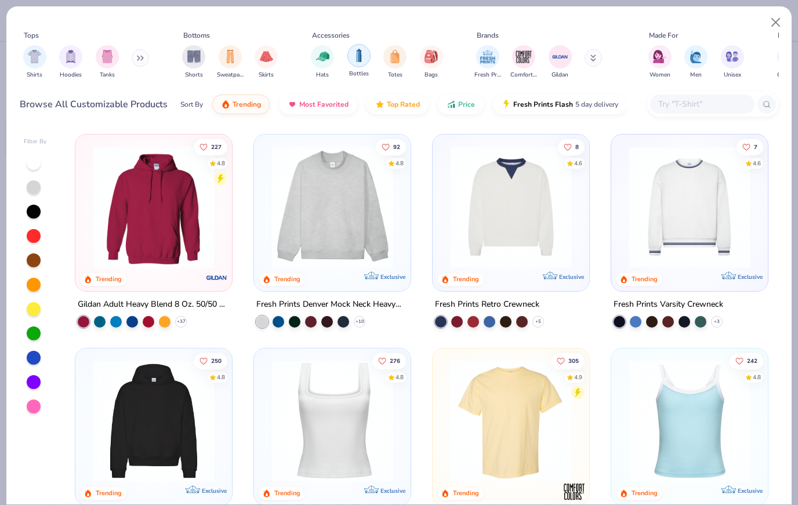
click at [359, 61] on img "filter for Bottles" at bounding box center [358, 55] width 13 height 13
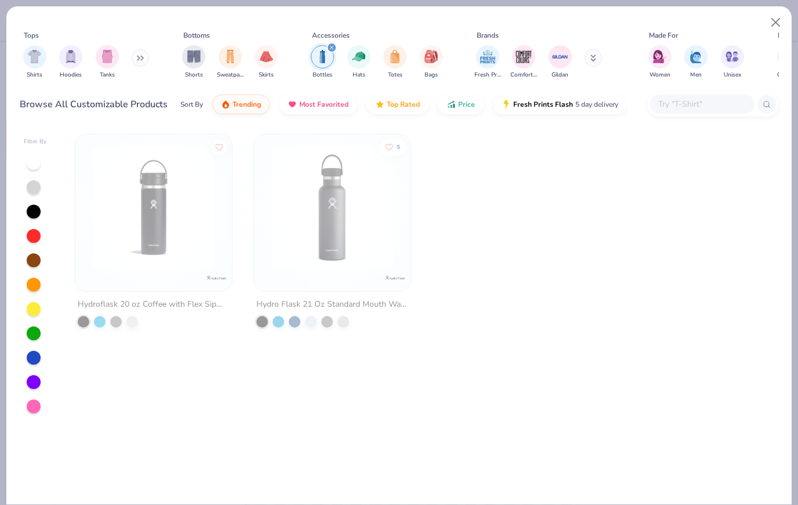
click at [325, 51] on img "filter for Bottles" at bounding box center [322, 56] width 13 height 13
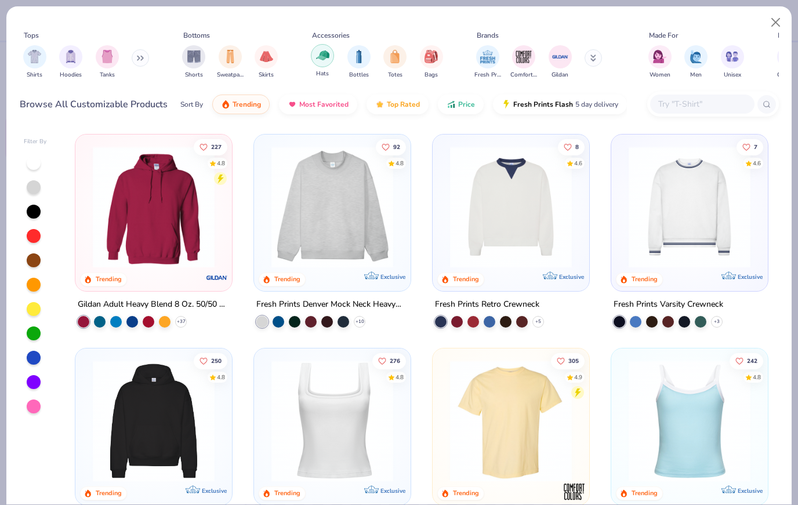
click at [318, 58] on img "filter for Hats" at bounding box center [322, 55] width 13 height 13
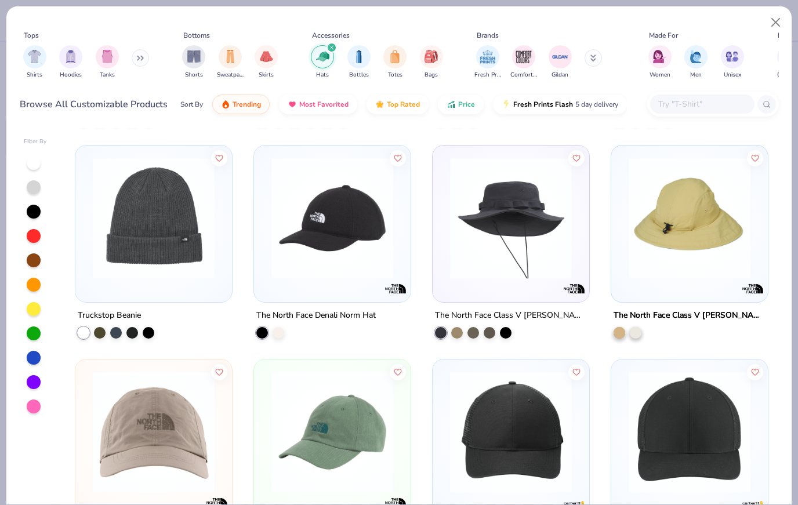
scroll to position [1914, 0]
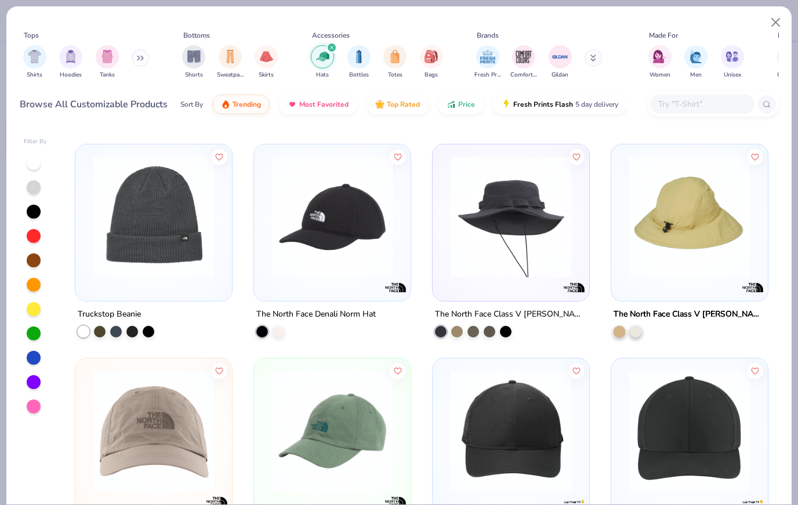
click at [114, 244] on img at bounding box center [153, 217] width 133 height 122
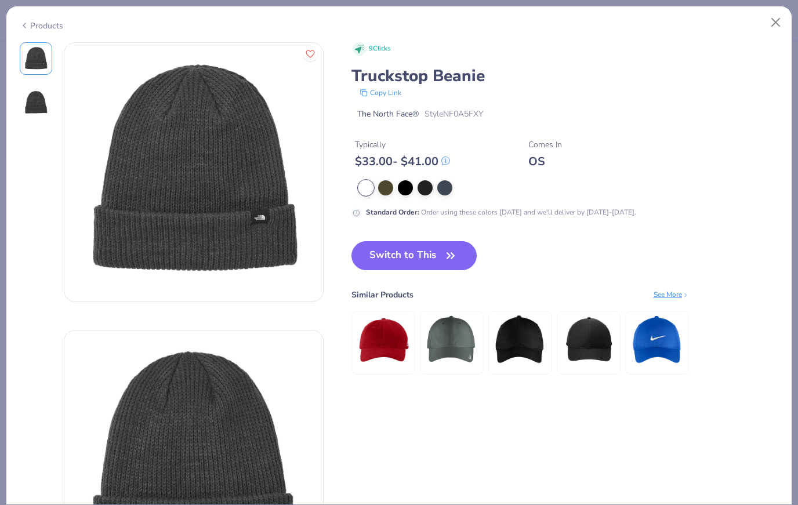
click at [28, 20] on icon at bounding box center [24, 26] width 9 height 14
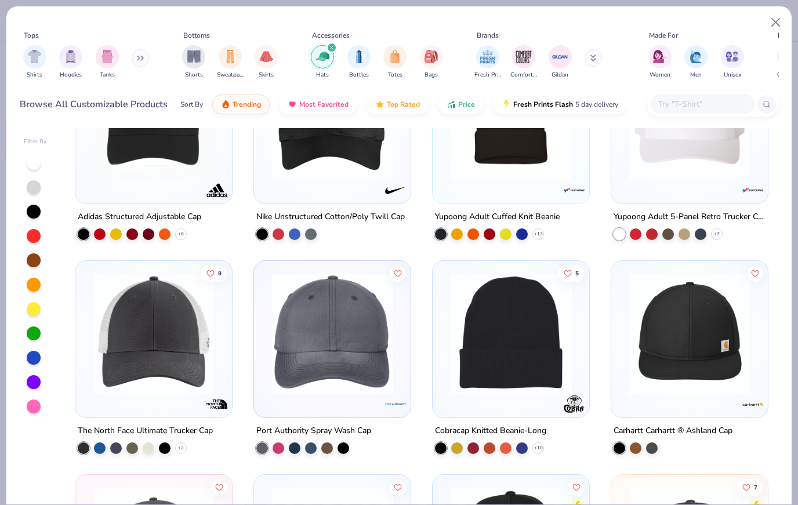
scroll to position [735, 0]
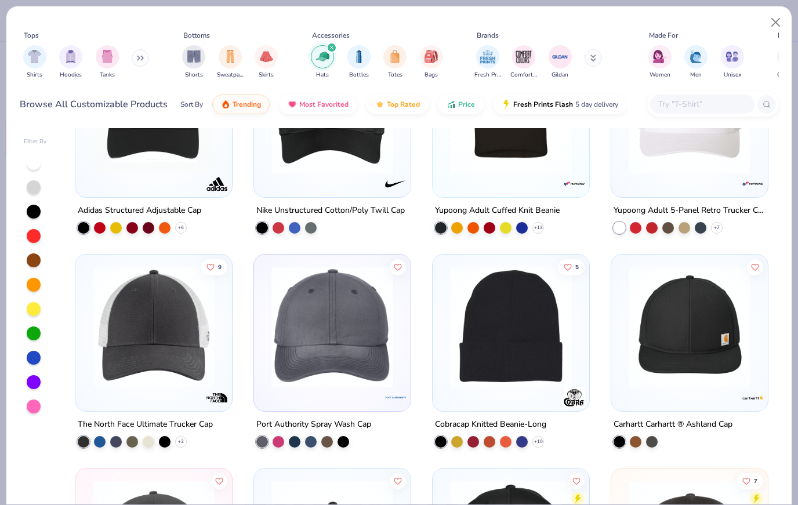
click at [715, 111] on input "text" at bounding box center [701, 103] width 89 height 13
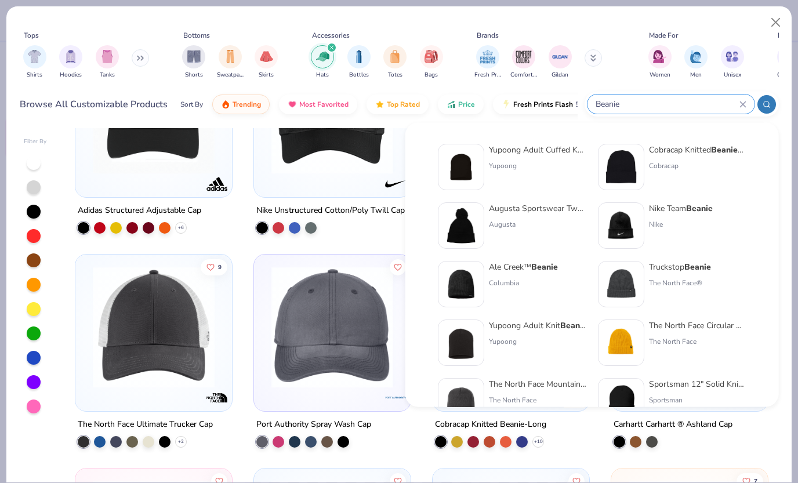
type input "Beanie"
click at [571, 152] on div "Yupoong Adult Cuffed Knit Beanie" at bounding box center [537, 150] width 97 height 12
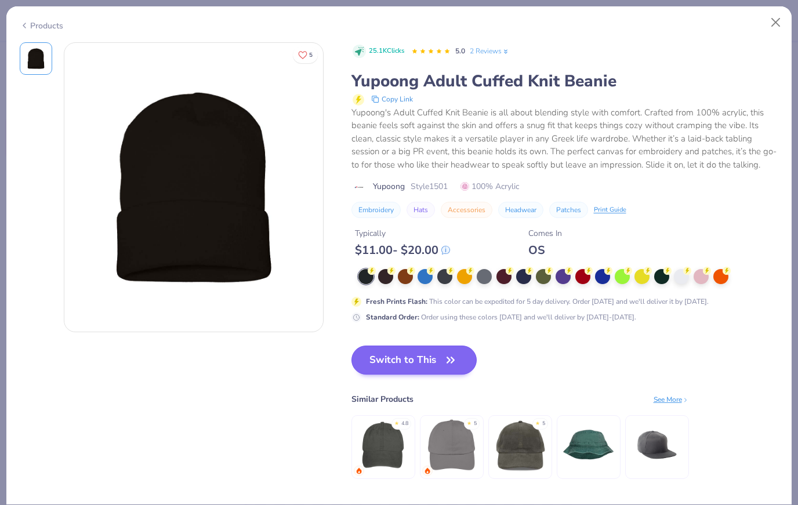
click at [448, 360] on icon "button" at bounding box center [450, 359] width 7 height 5
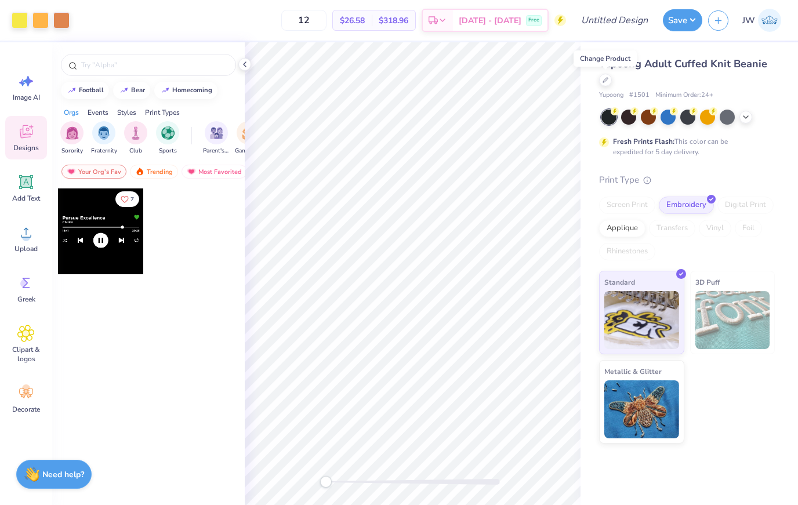
click at [765, 74] on div "Yupoong Adult Cuffed Knit Beanie" at bounding box center [687, 71] width 176 height 31
click at [730, 315] on img at bounding box center [732, 320] width 75 height 58
click at [747, 420] on div "Standard 3D Puff Metallic & Glitter" at bounding box center [687, 357] width 176 height 173
click at [326, 15] on input "12" at bounding box center [303, 20] width 45 height 21
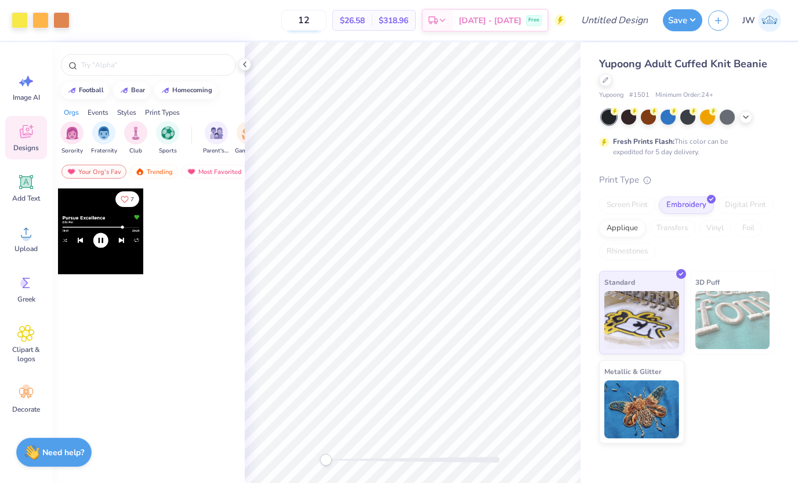
type input "1"
type input "24"
click at [365, 18] on span "$20.45" at bounding box center [352, 20] width 25 height 12
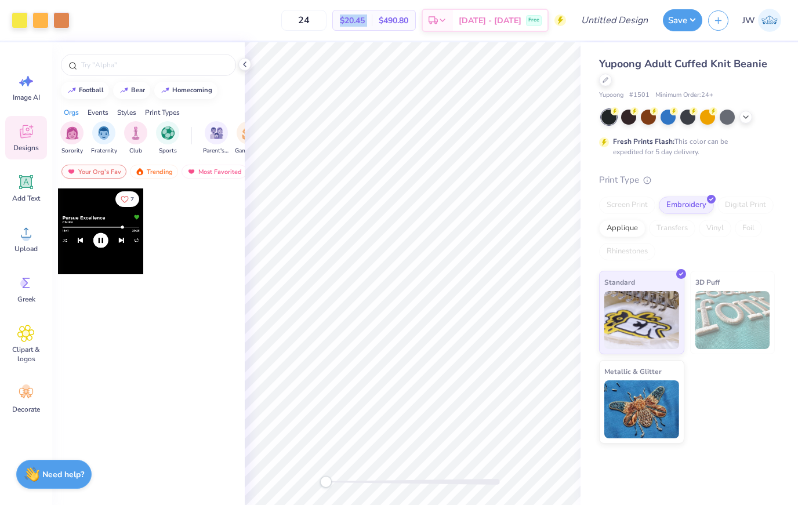
drag, startPoint x: 358, startPoint y: 18, endPoint x: 396, endPoint y: 23, distance: 38.5
click at [396, 23] on div "$20.45 Per Item $490.80 Total" at bounding box center [373, 20] width 83 height 21
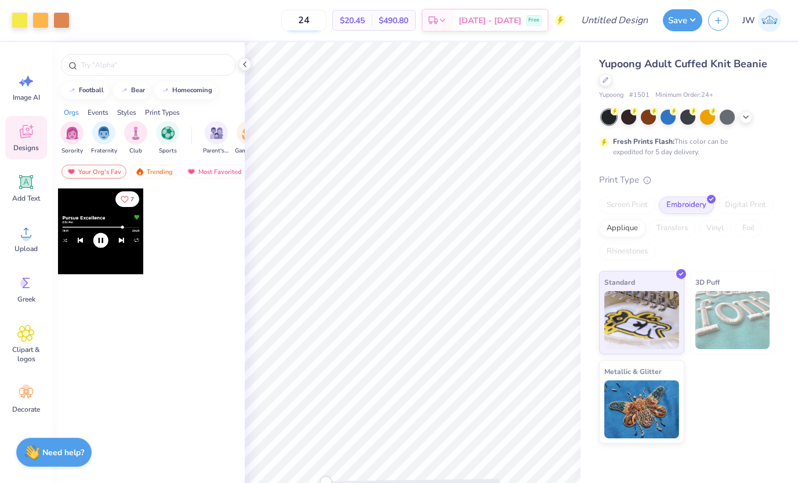
click at [326, 19] on input "24" at bounding box center [303, 20] width 45 height 21
click at [322, 16] on input "24" at bounding box center [303, 20] width 45 height 21
click at [325, 16] on input "24" at bounding box center [303, 20] width 45 height 21
type input "3"
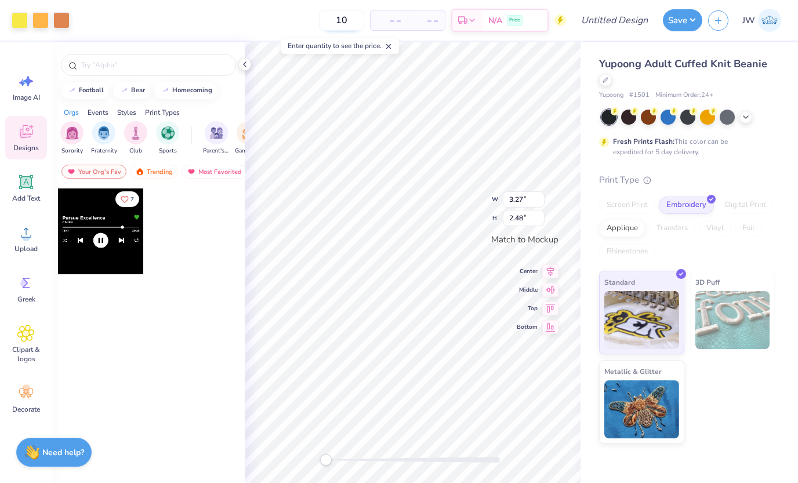
type input "100"
type input "1"
click at [751, 433] on div "Standard 3D Puff Metallic & Glitter" at bounding box center [687, 357] width 176 height 173
